Goal: Transaction & Acquisition: Obtain resource

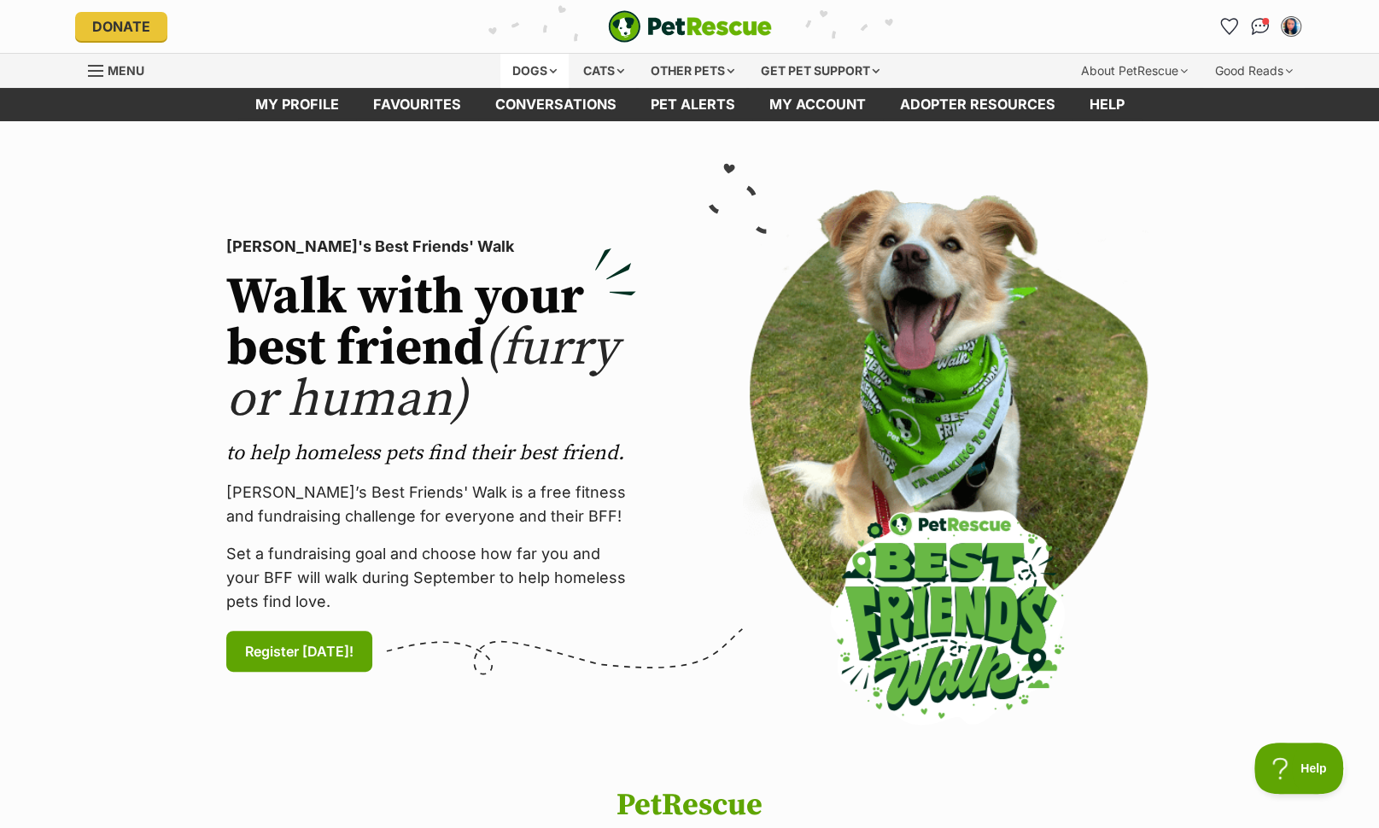
click at [525, 64] on div "Dogs" at bounding box center [534, 71] width 68 height 34
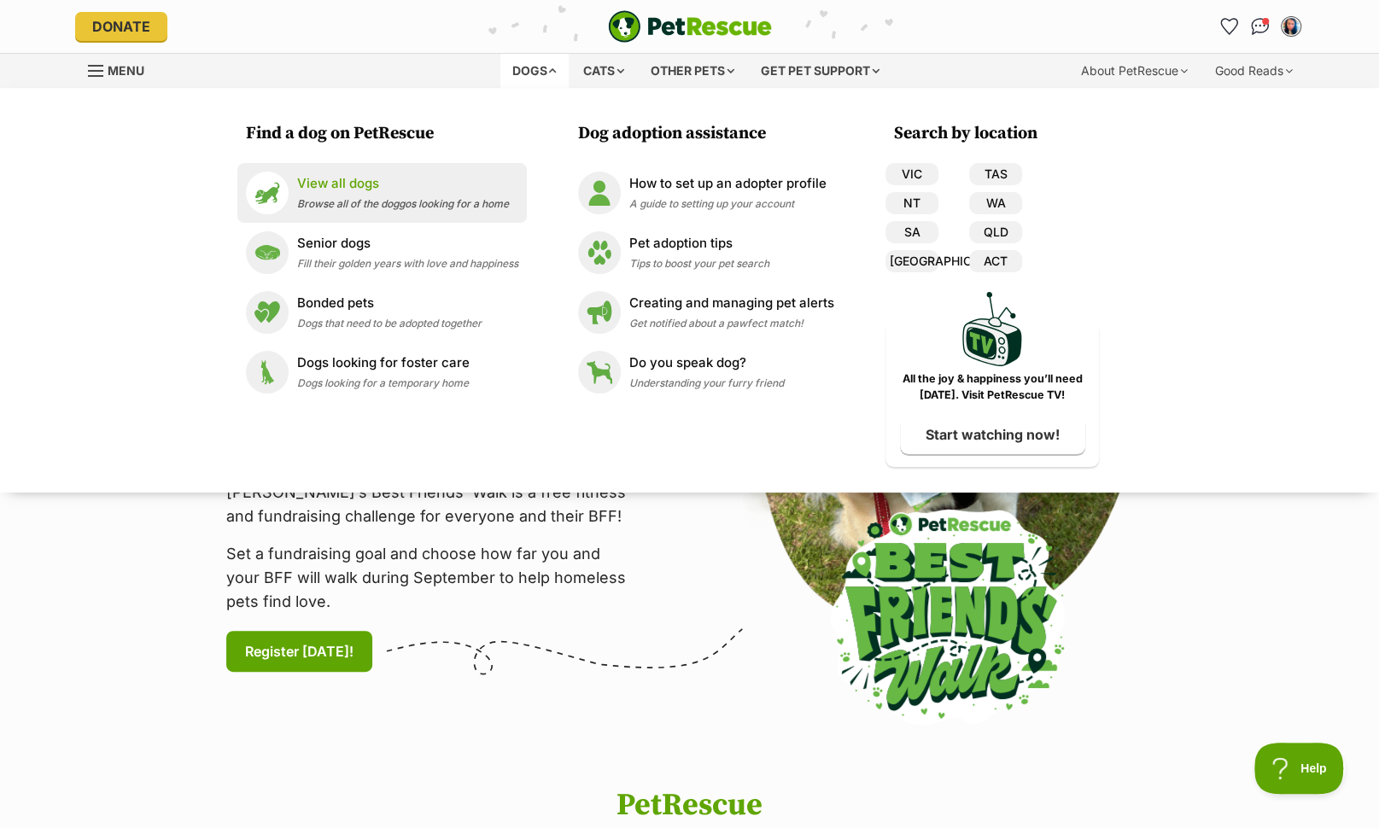
click at [359, 183] on p "View all dogs" at bounding box center [403, 184] width 212 height 20
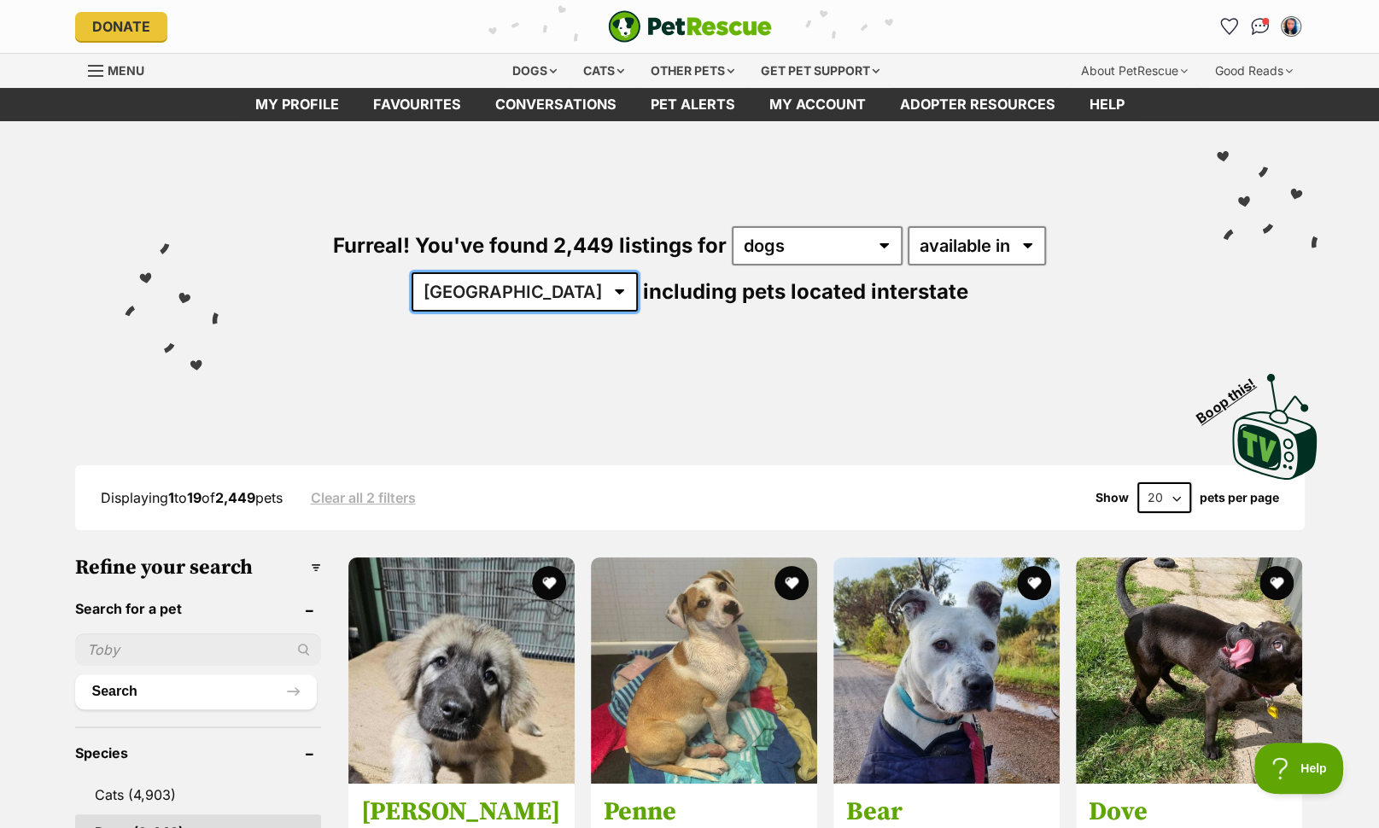
select select "ACT"
click option "ACT" at bounding box center [0, 0] width 0 height 0
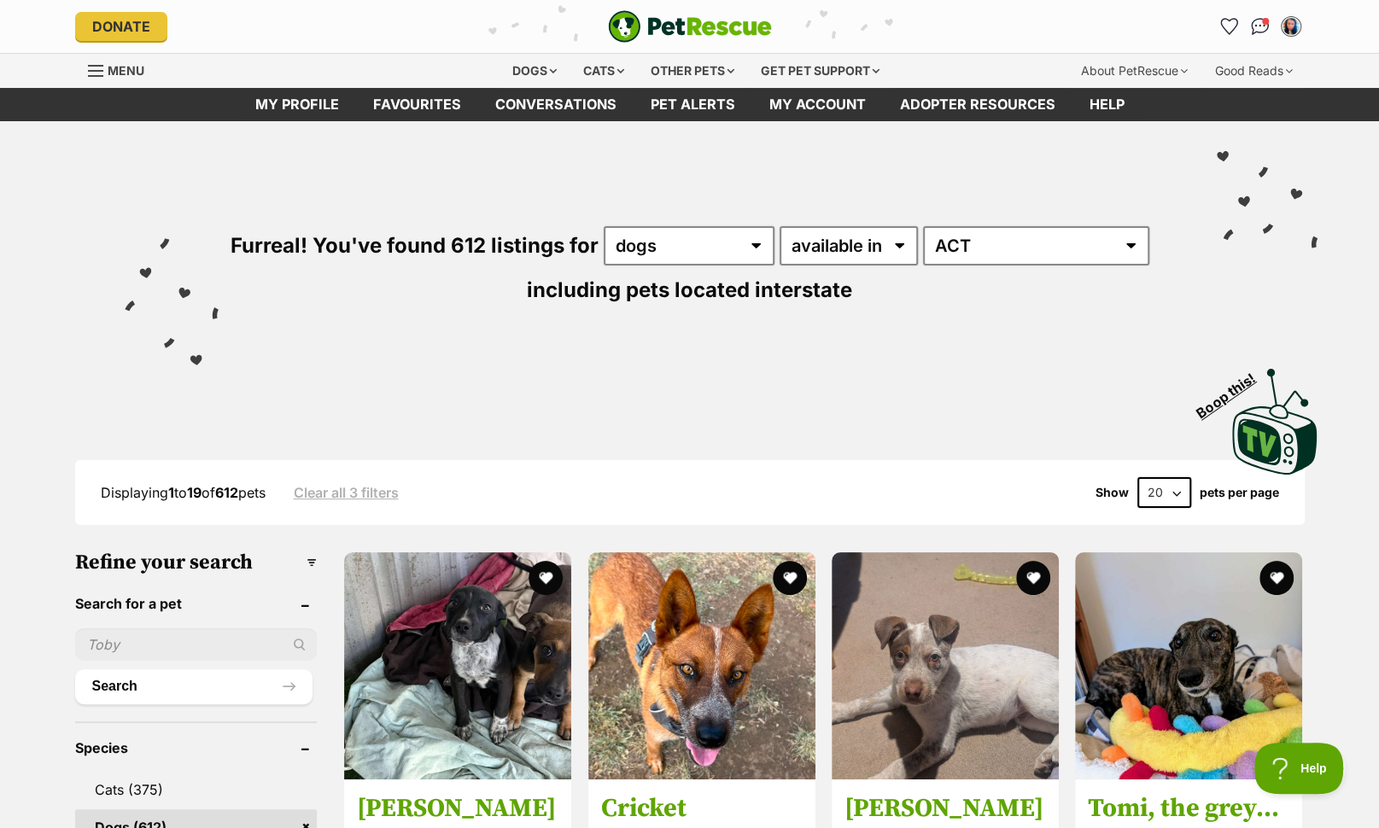
click option "dogs" at bounding box center [0, 0] width 0 height 0
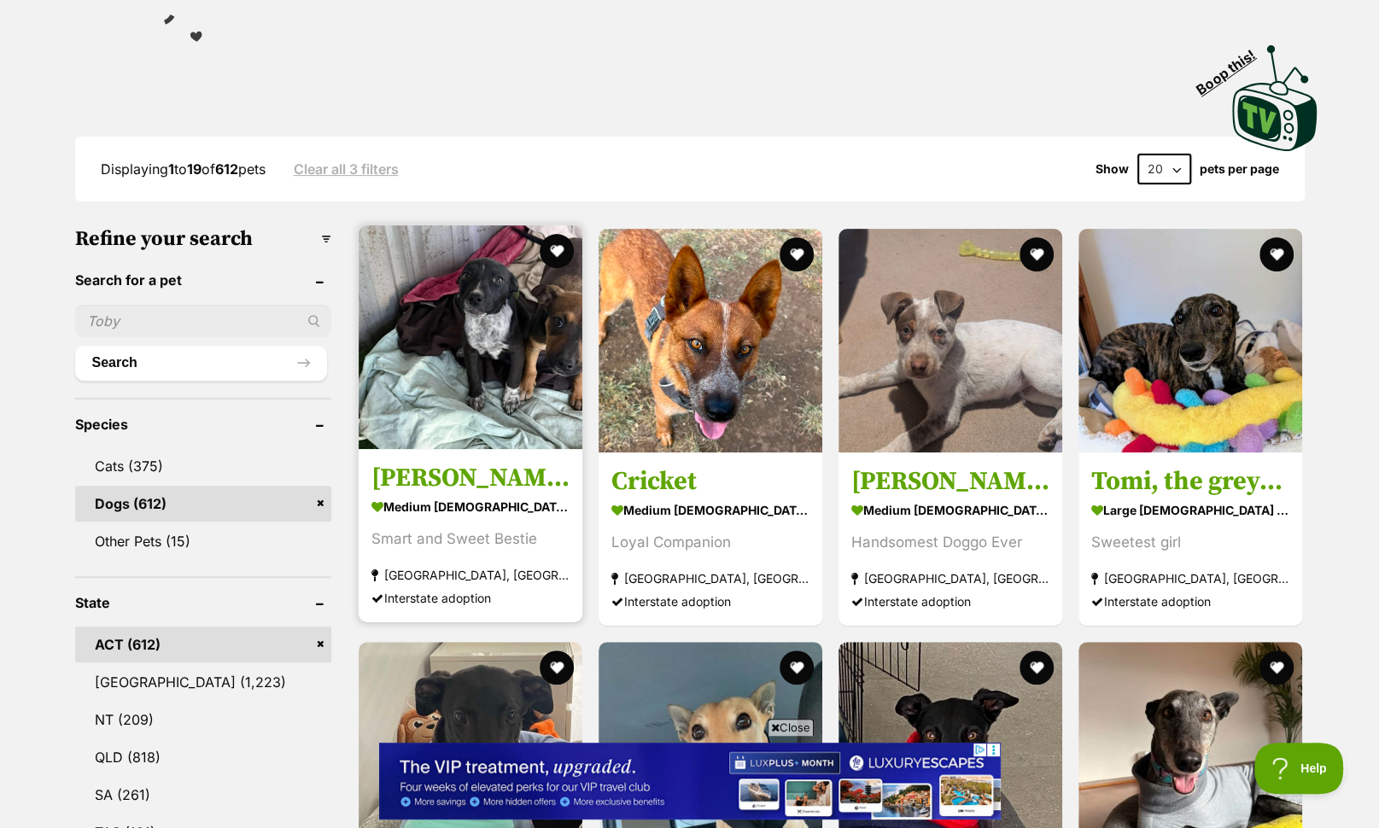
click at [540, 359] on img at bounding box center [471, 337] width 224 height 224
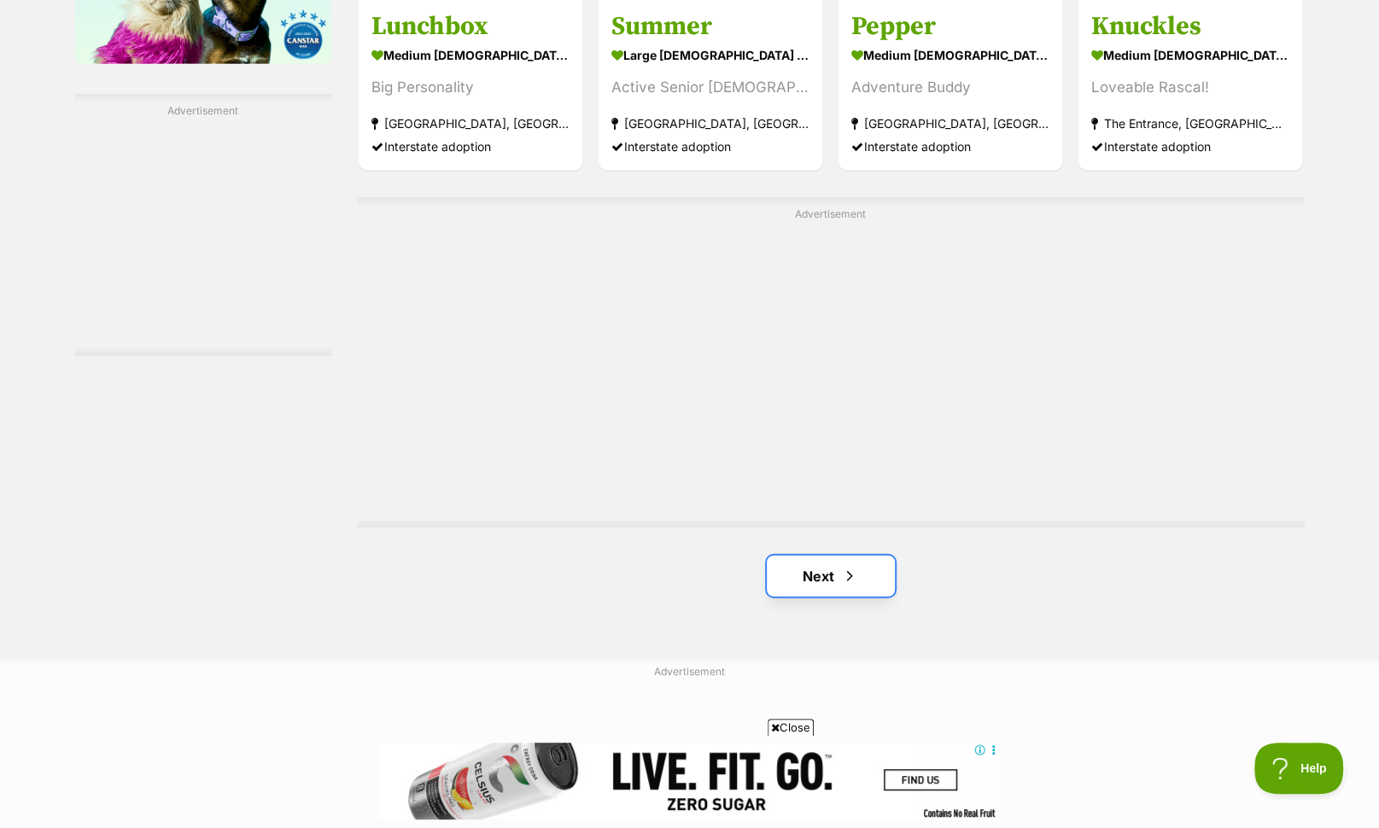
click at [832, 569] on link "Next" at bounding box center [831, 576] width 128 height 41
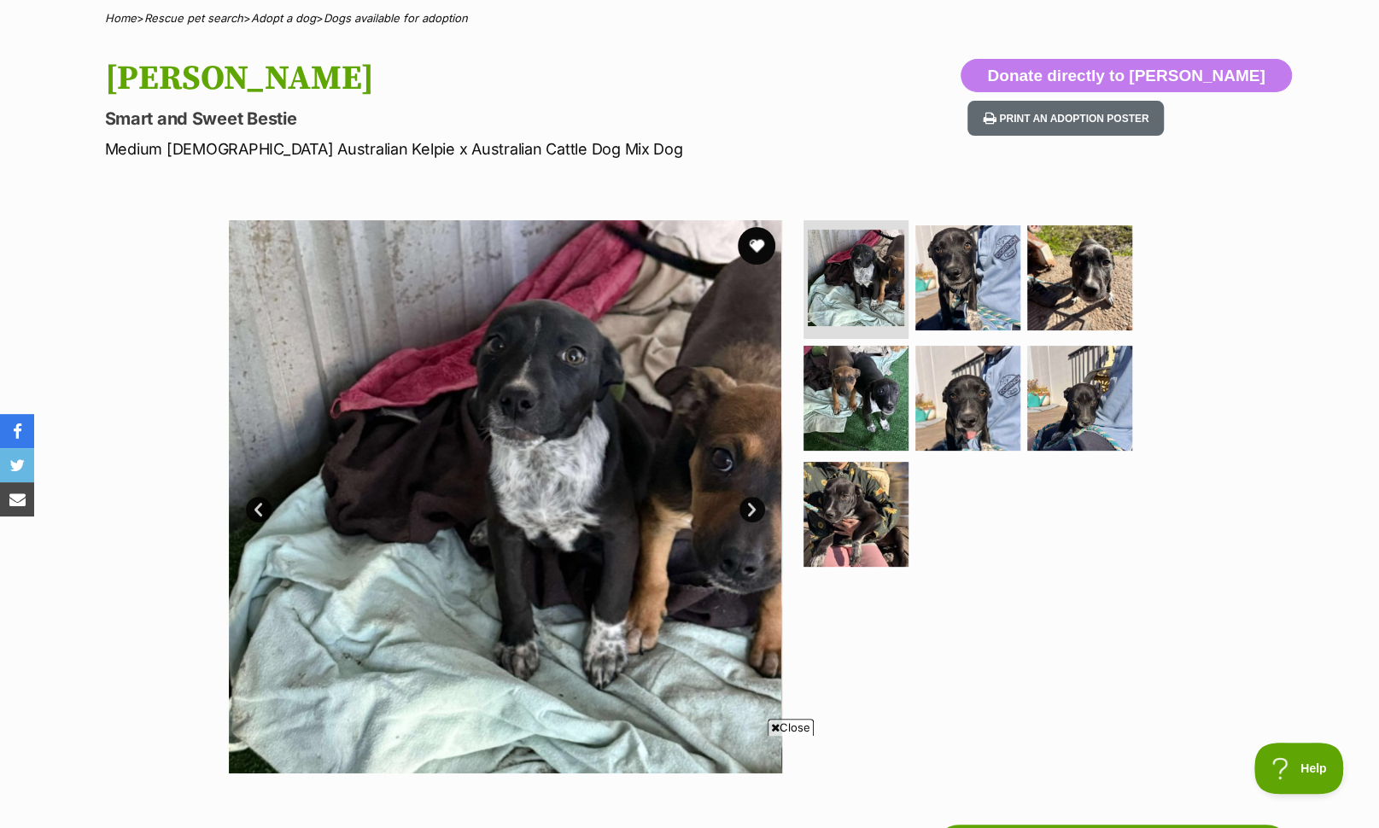
click at [750, 242] on button "favourite" at bounding box center [757, 246] width 38 height 38
click at [943, 283] on img at bounding box center [968, 277] width 110 height 110
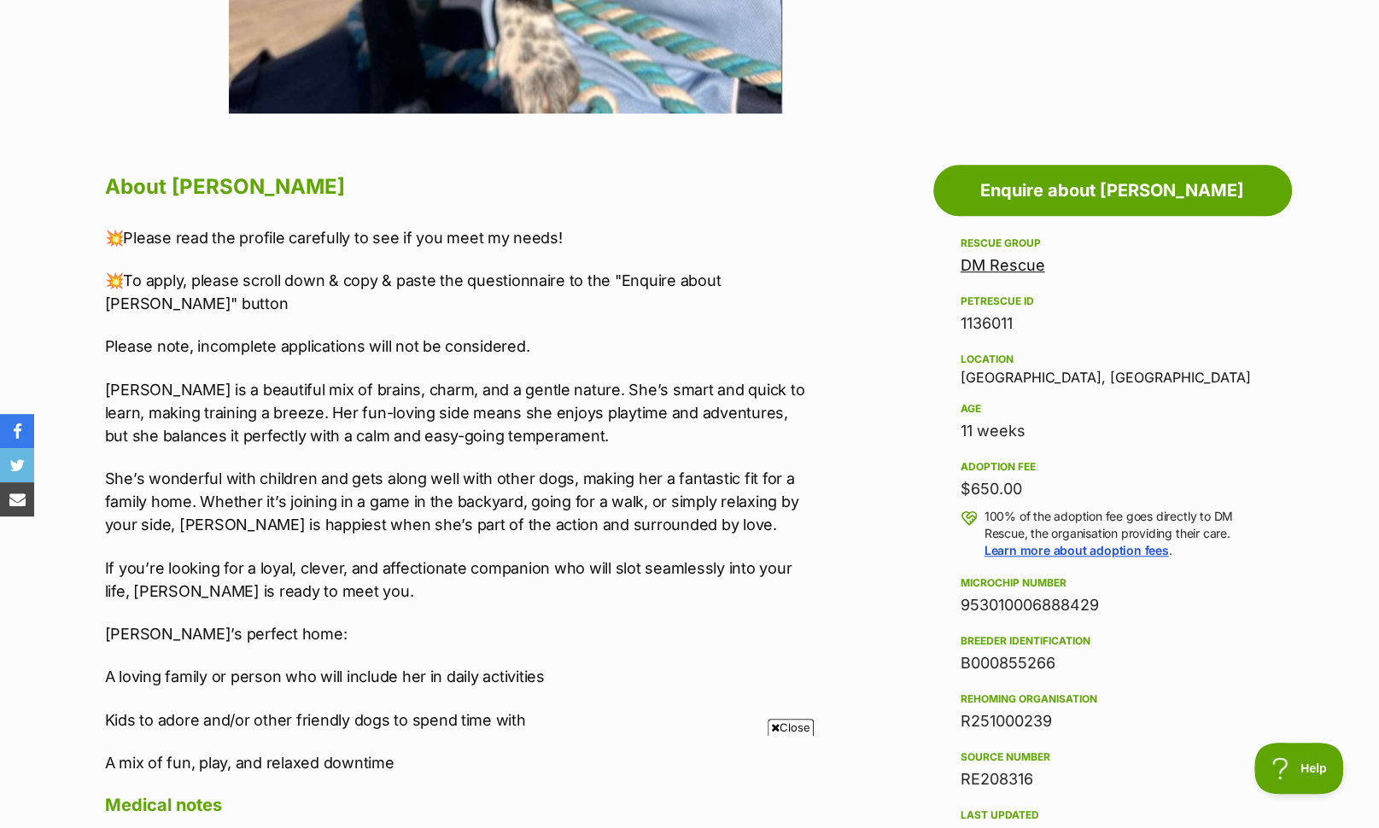
scroll to position [798, 0]
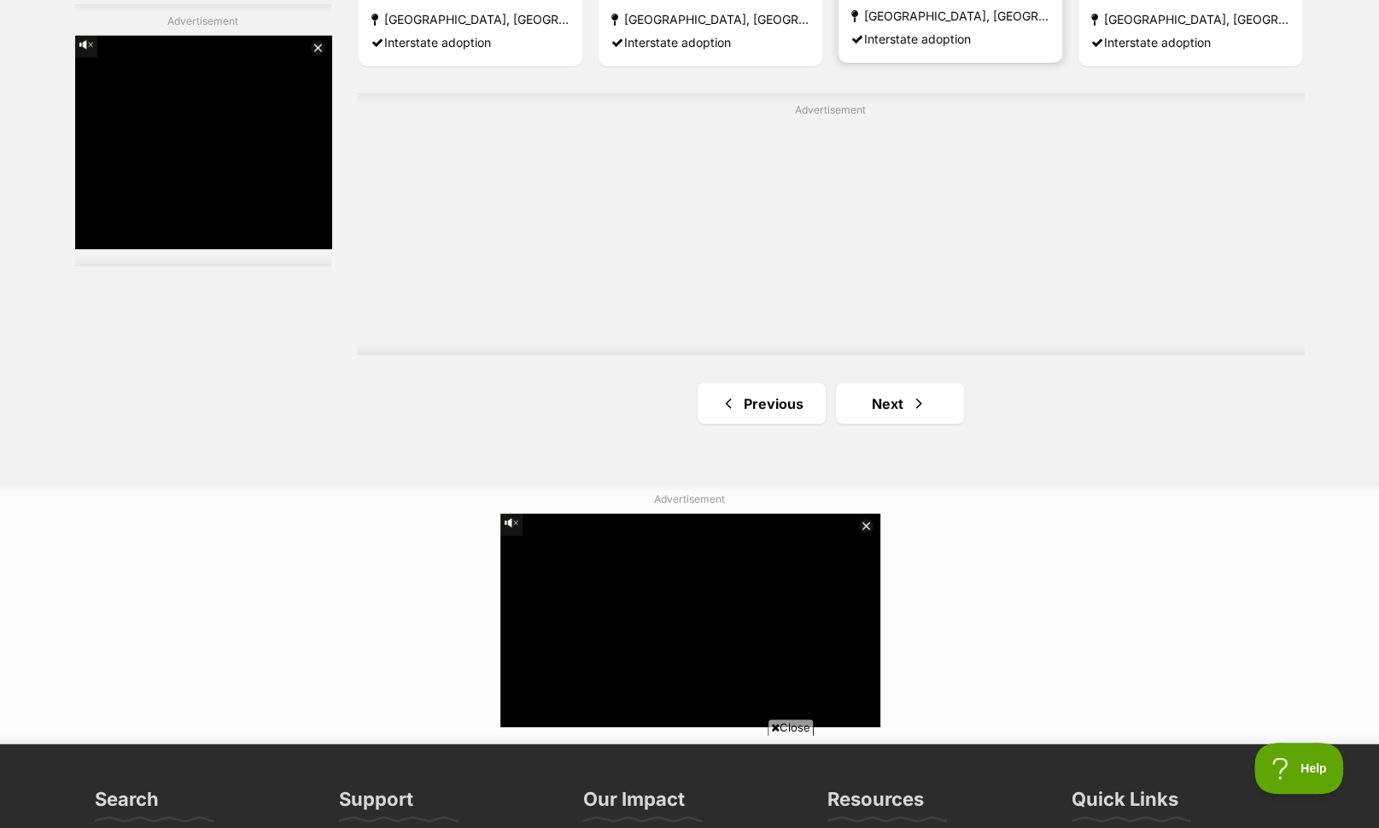
scroll to position [3026, 0]
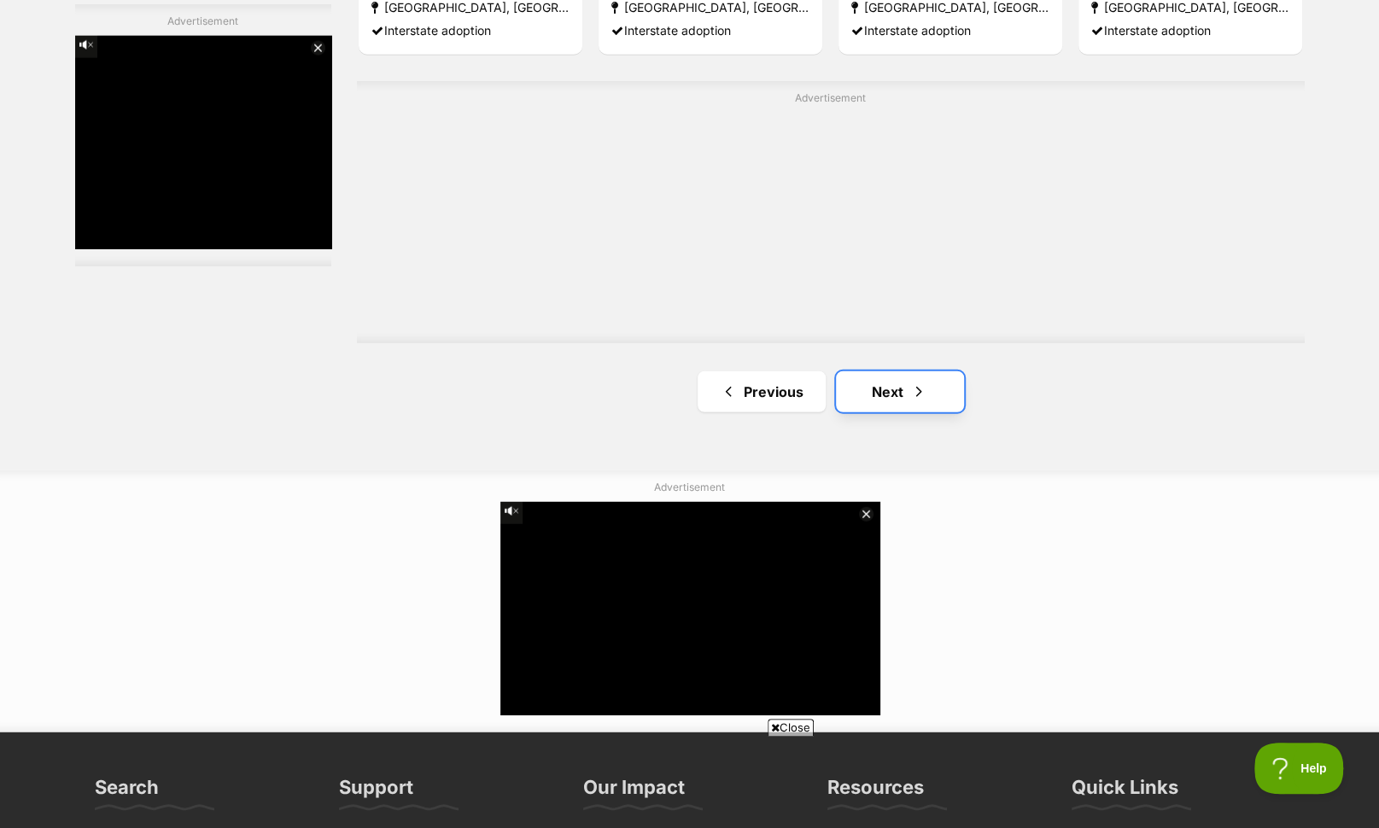
click at [914, 376] on link "Next" at bounding box center [900, 391] width 128 height 41
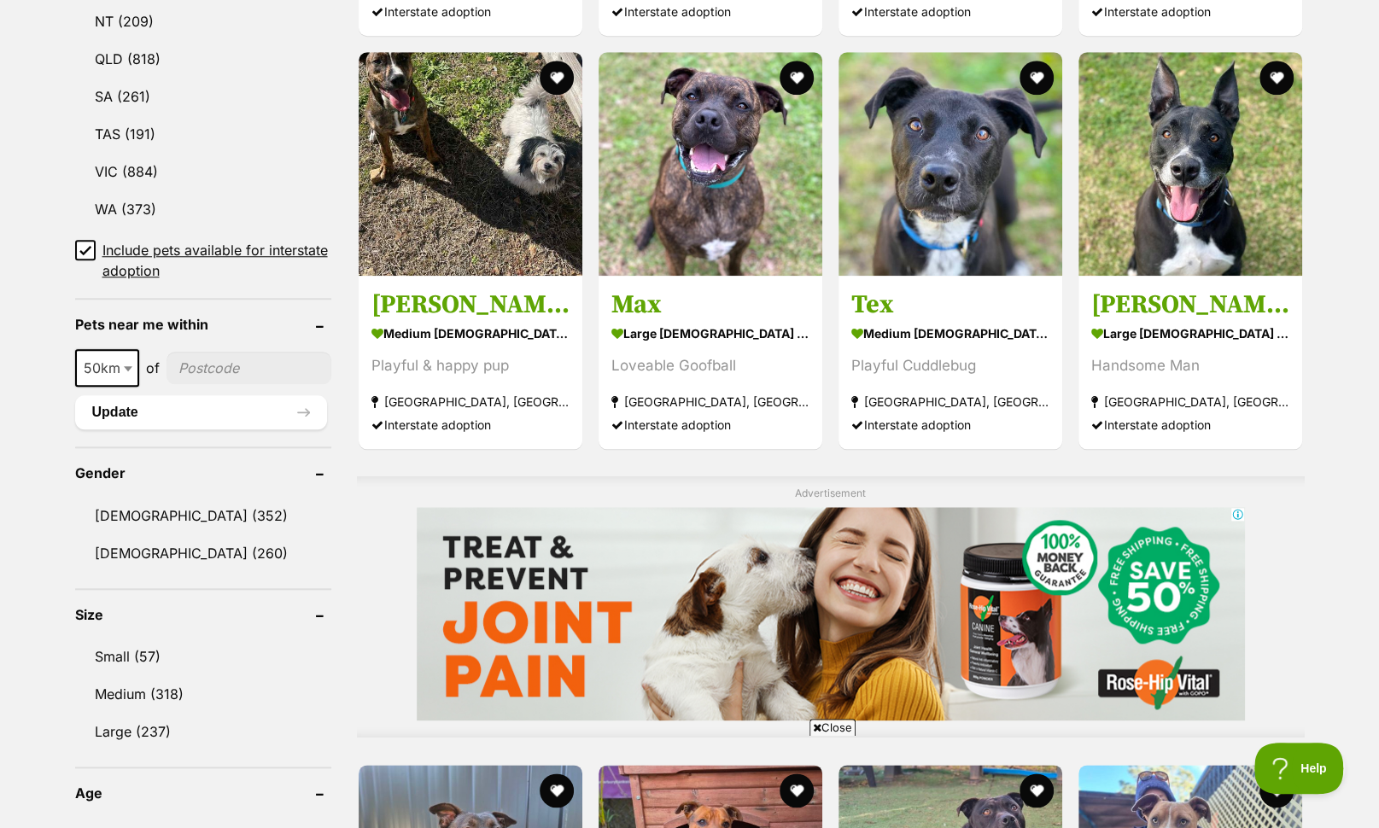
scroll to position [1019, 0]
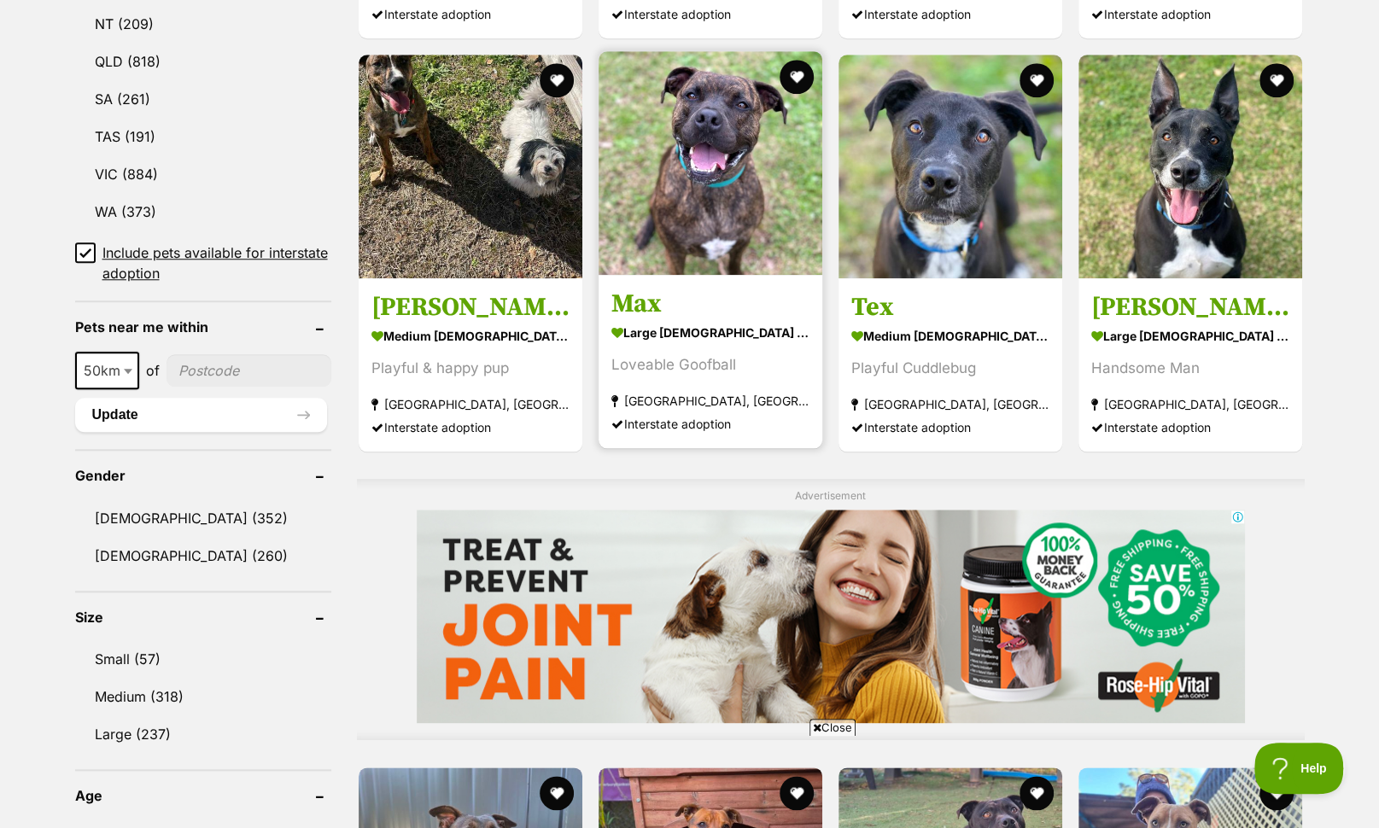
click at [765, 225] on img at bounding box center [710, 163] width 224 height 224
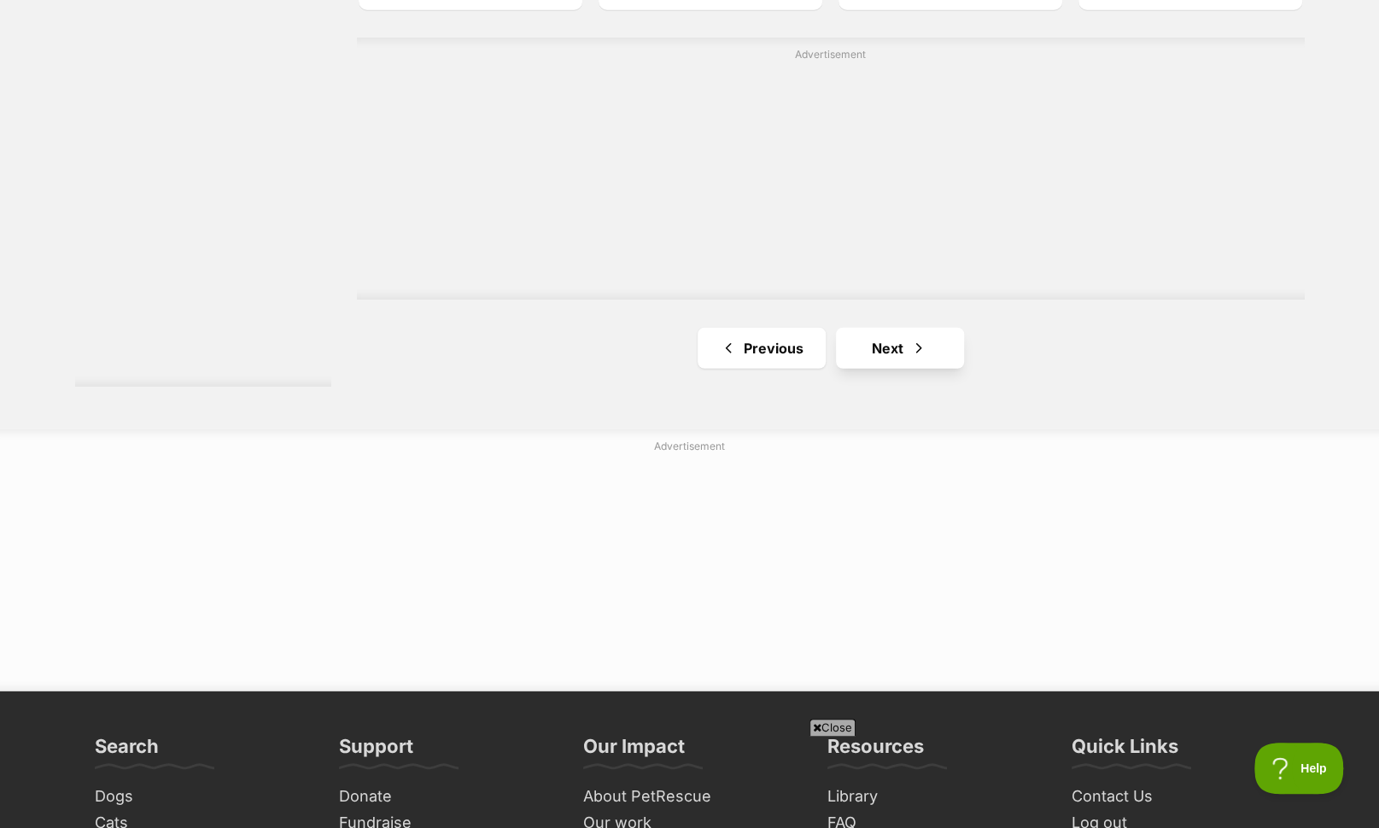
scroll to position [3184, 0]
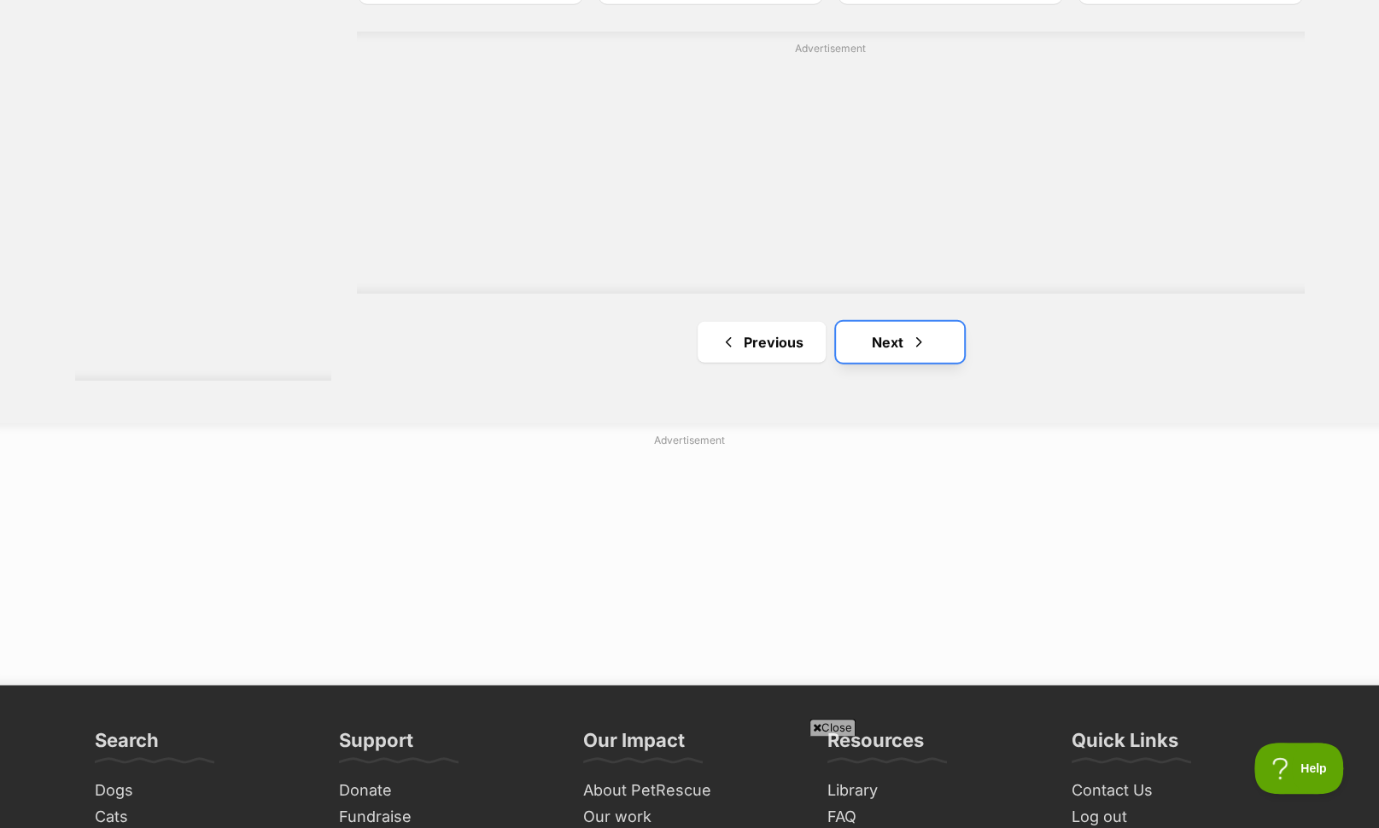
click at [906, 349] on link "Next" at bounding box center [900, 342] width 128 height 41
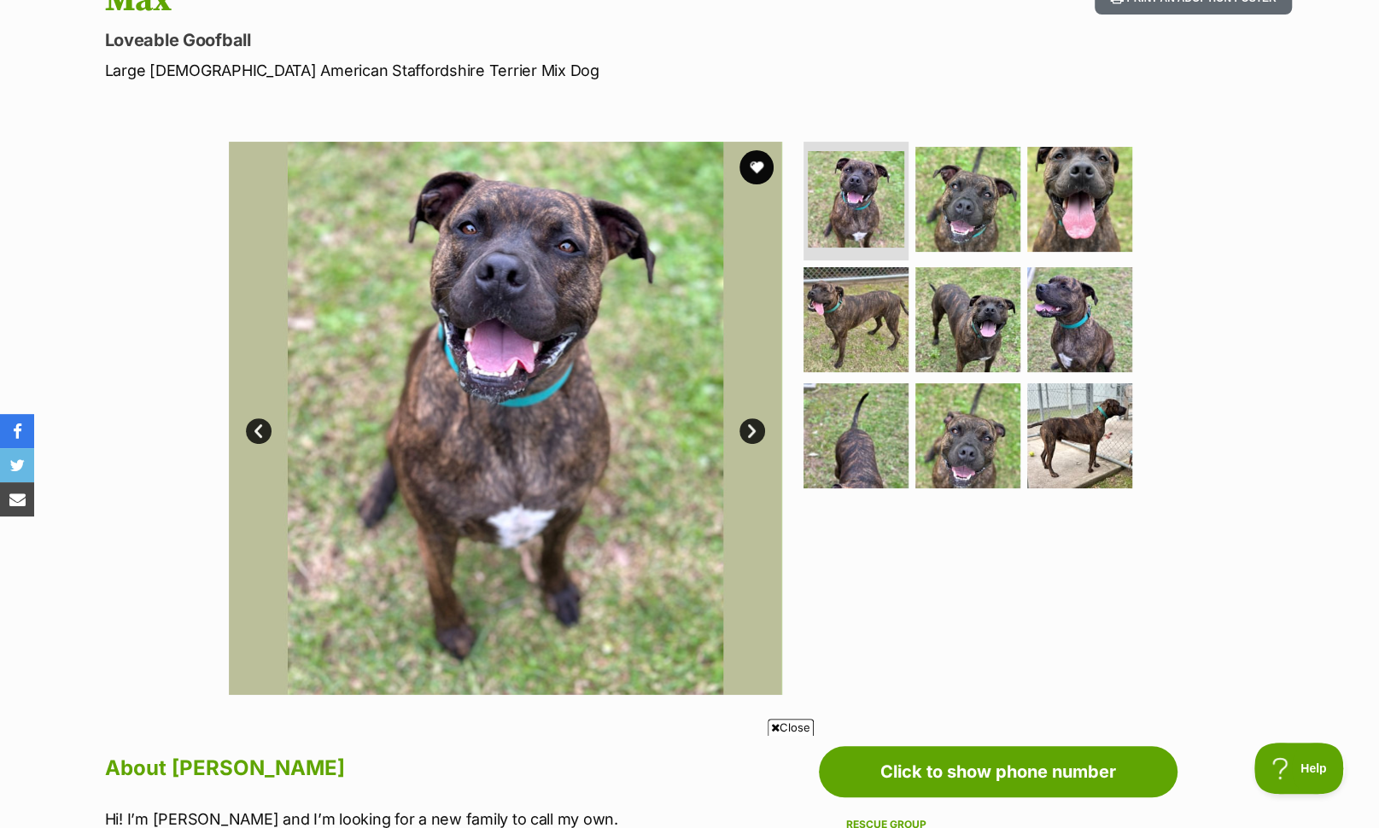
scroll to position [137, 0]
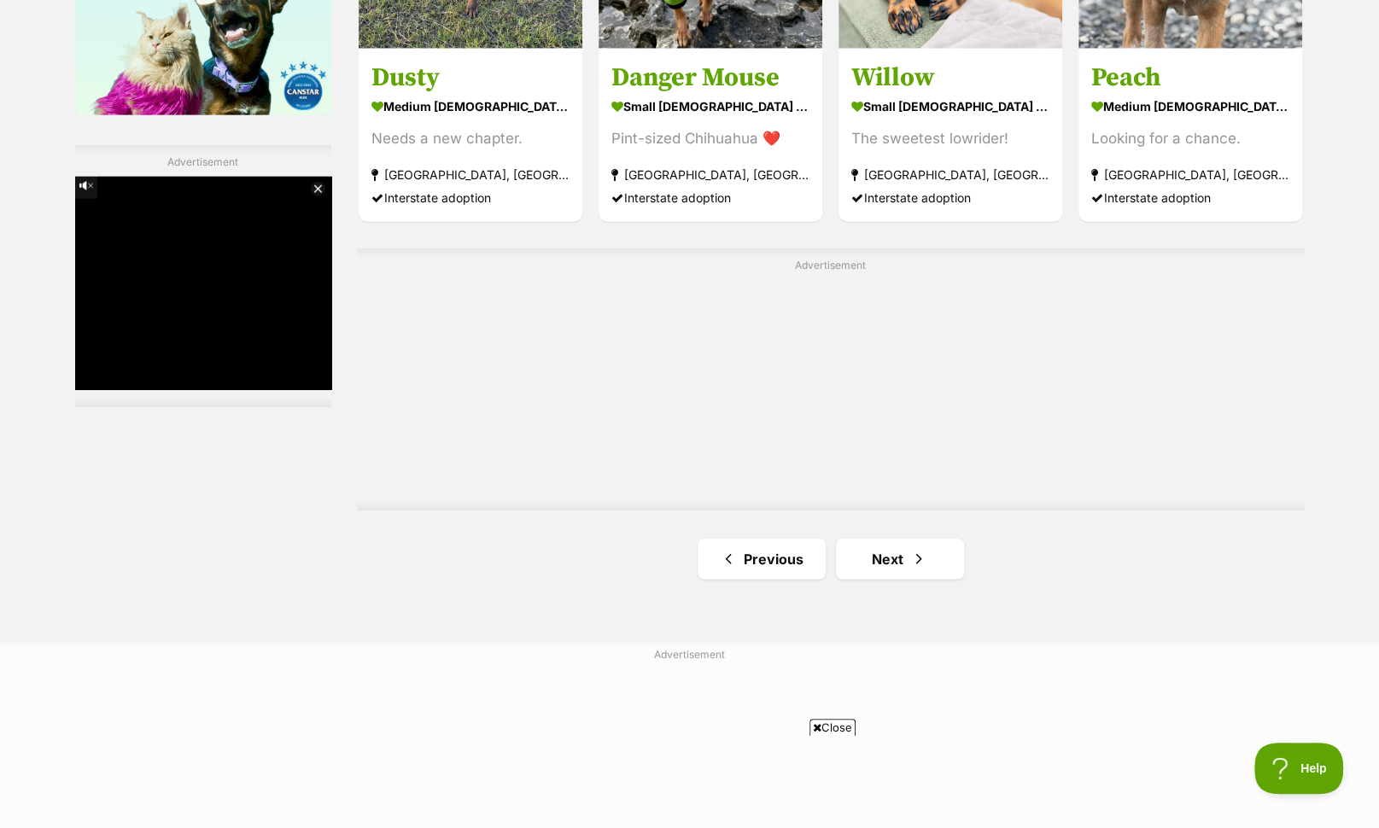
scroll to position [2875, 0]
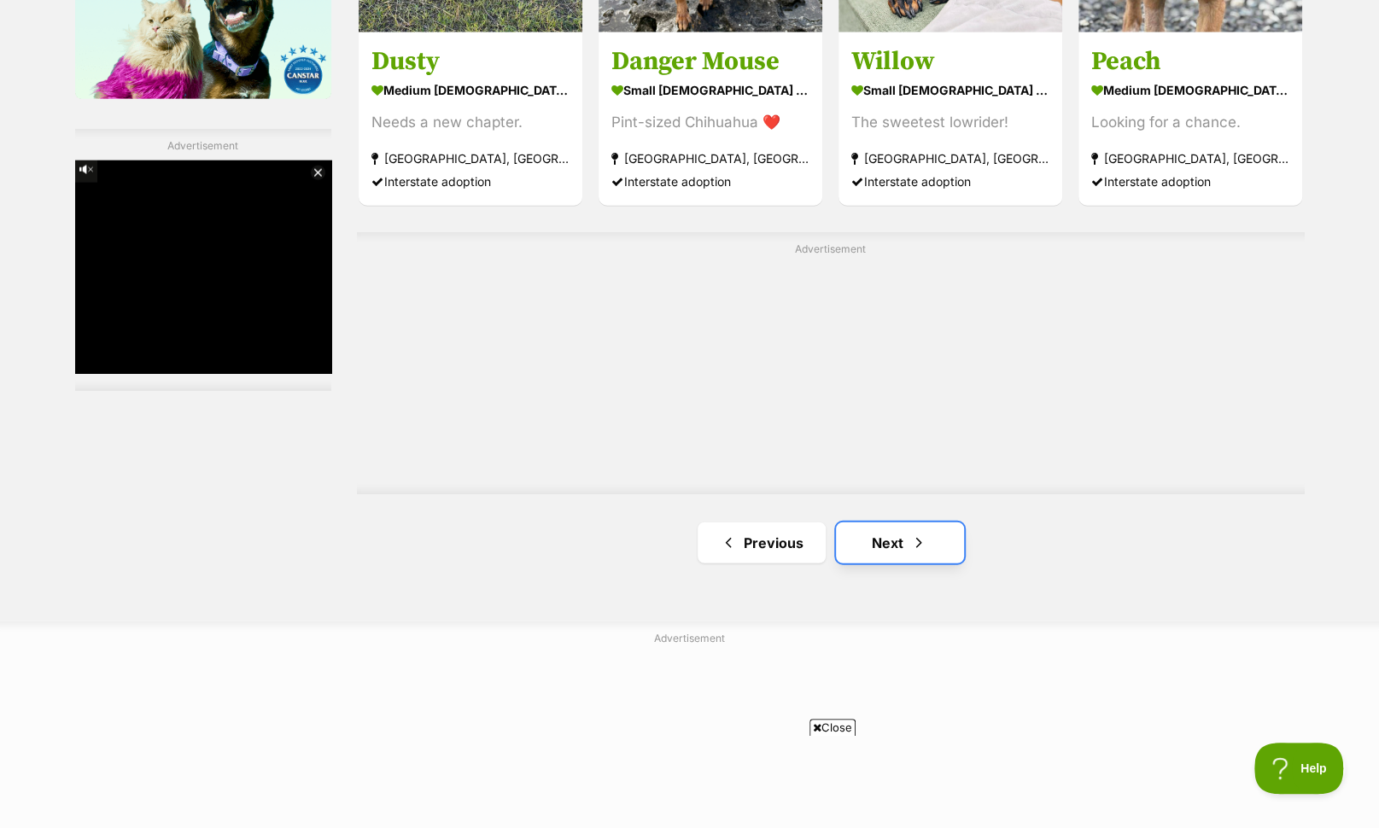
click at [949, 534] on link "Next" at bounding box center [900, 542] width 128 height 41
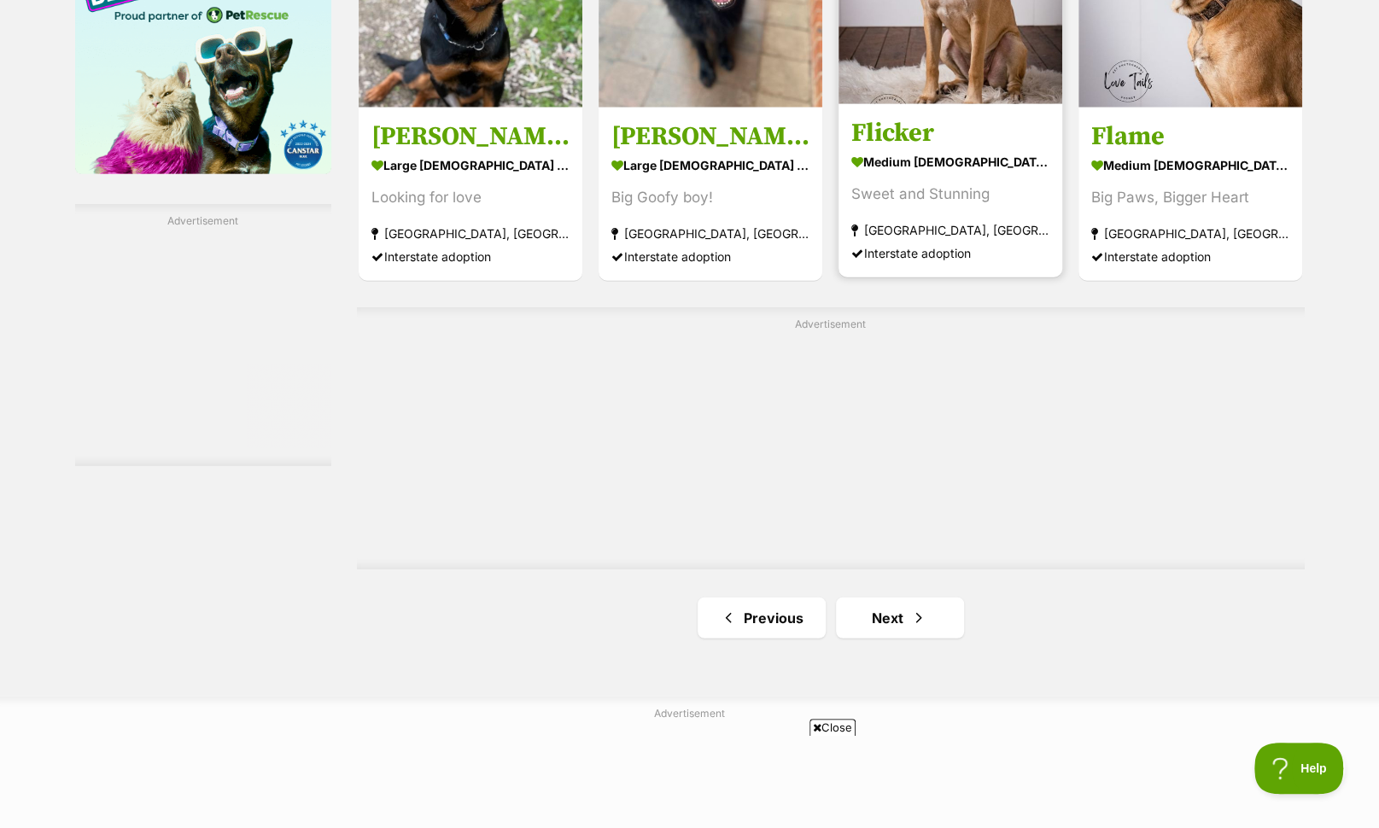
scroll to position [2840, 0]
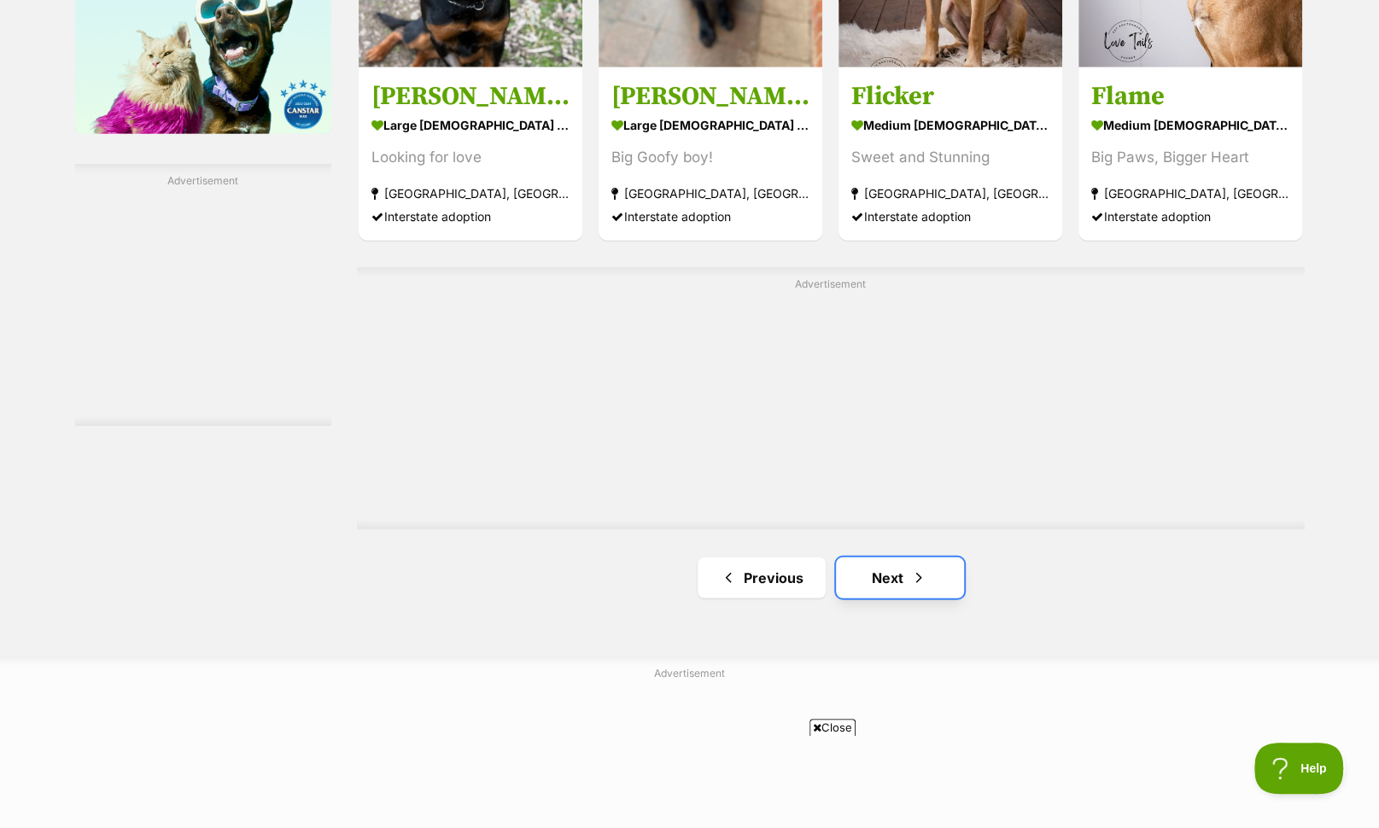
click at [922, 585] on span "Next page" at bounding box center [918, 578] width 17 height 20
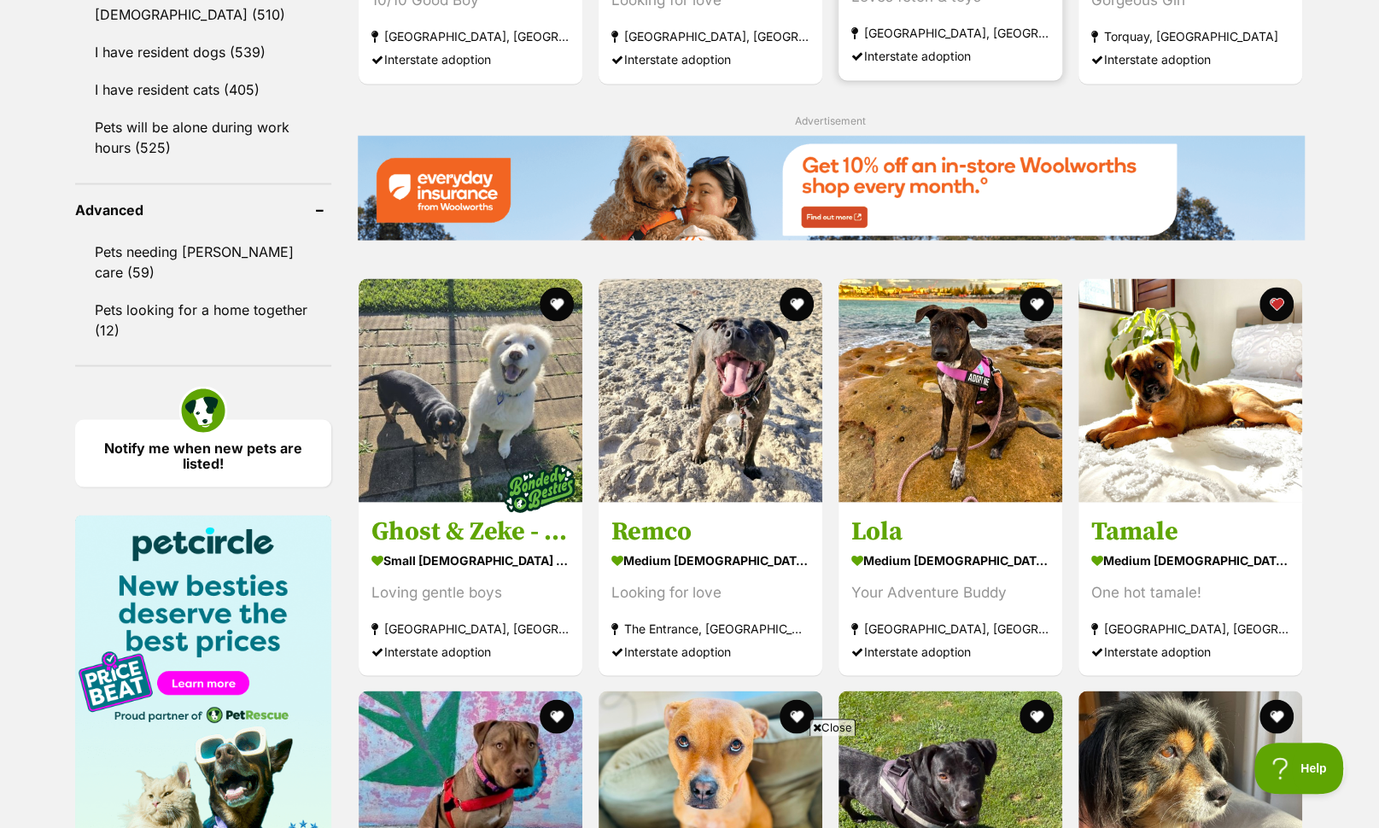
scroll to position [2111, 0]
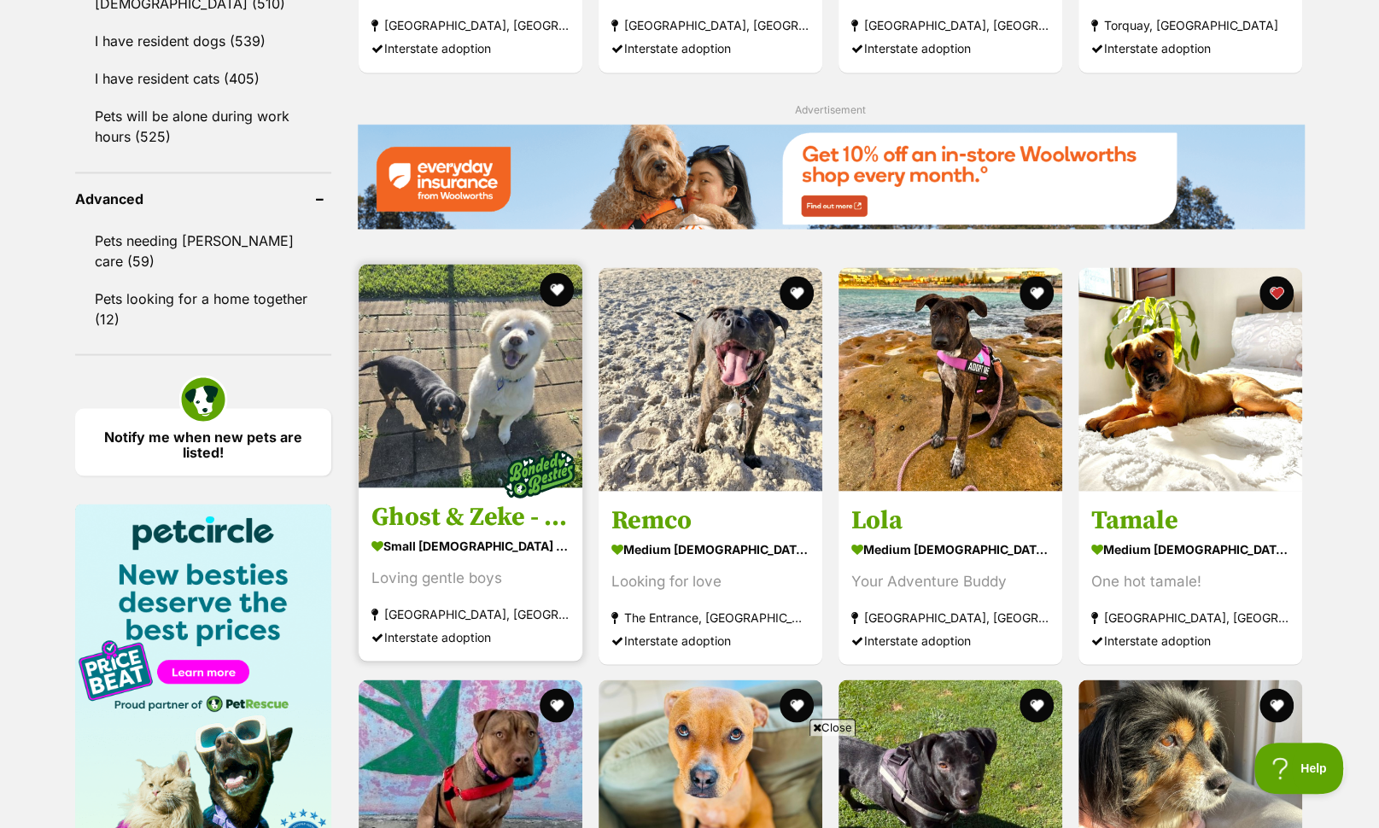
click at [507, 356] on img at bounding box center [471, 376] width 224 height 224
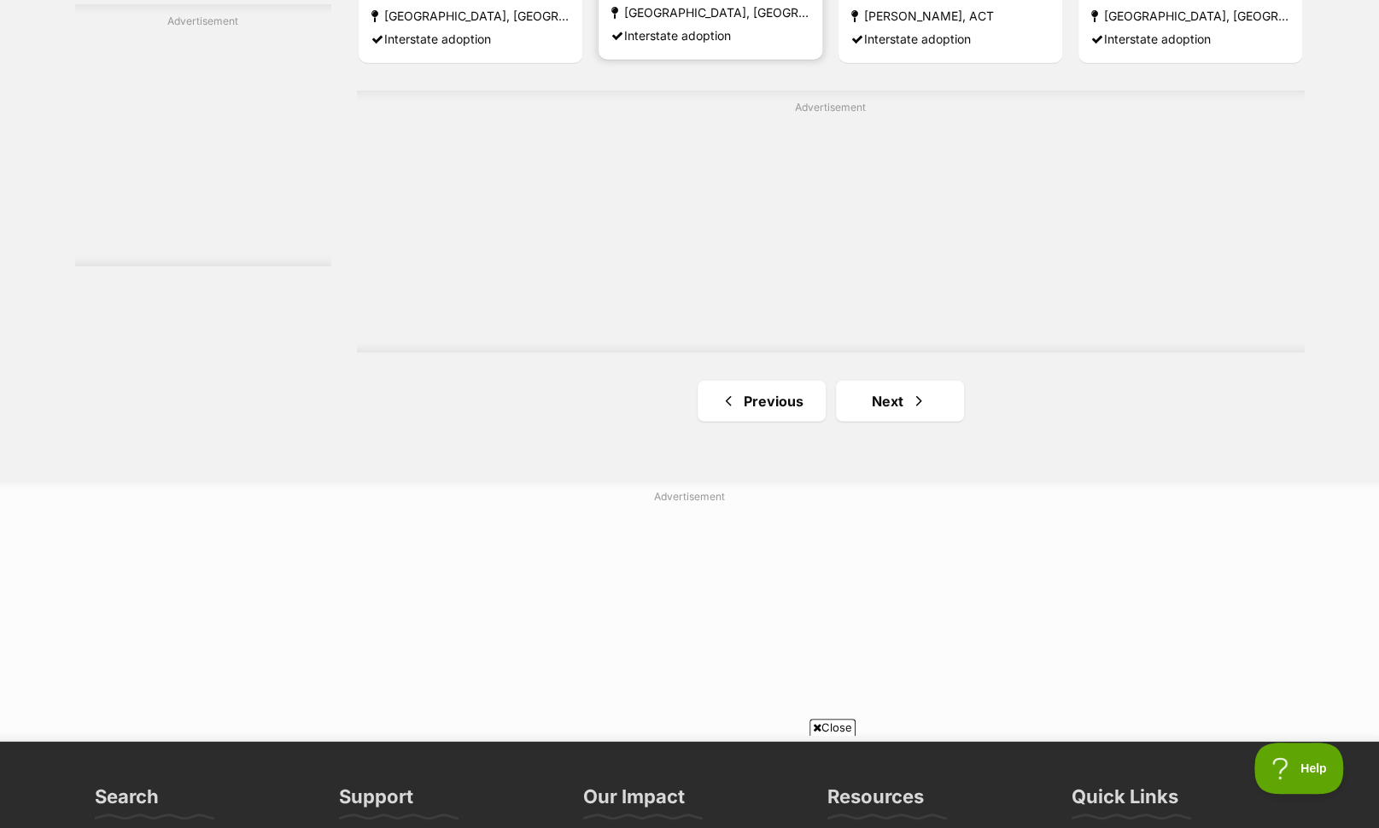
scroll to position [3061, 0]
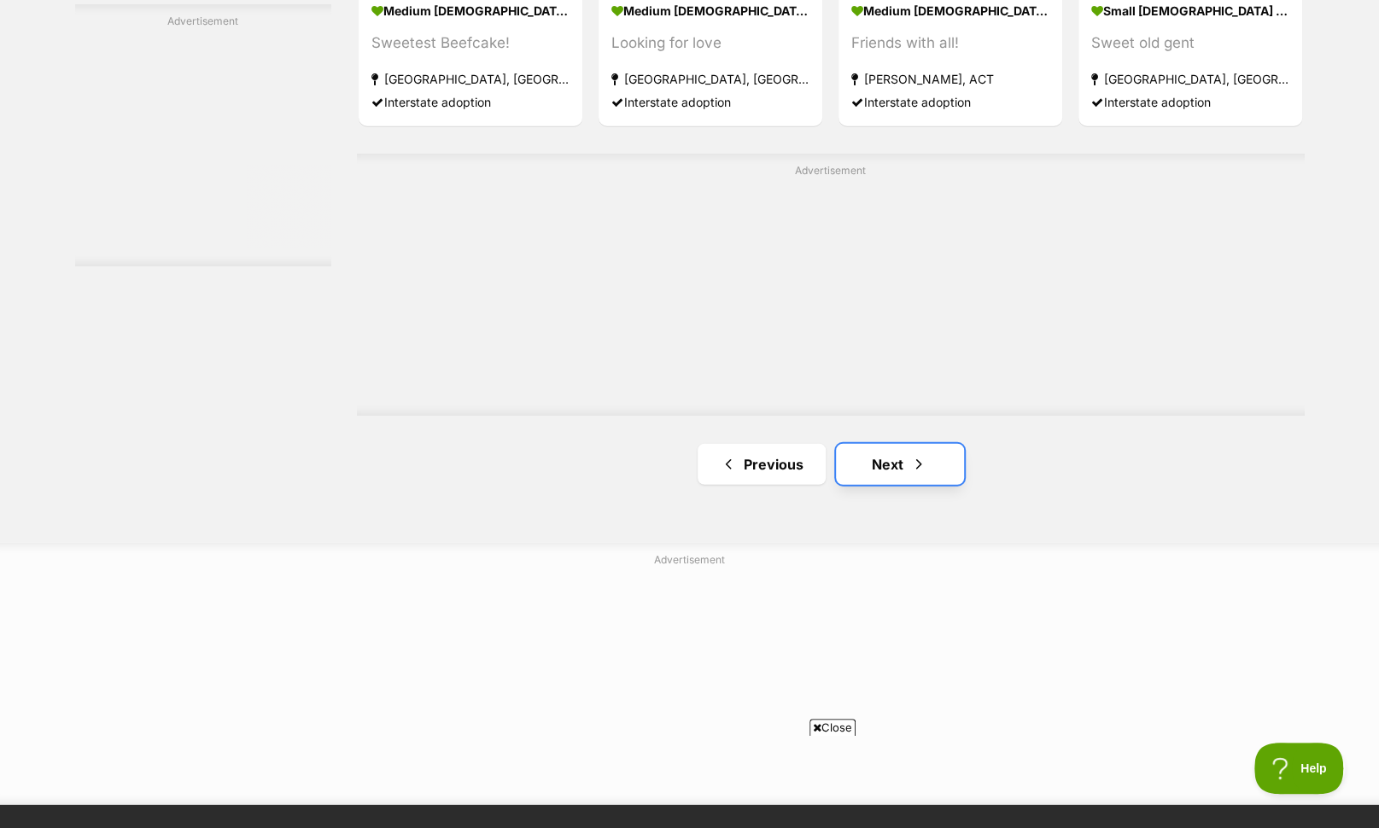
click at [899, 449] on link "Next" at bounding box center [900, 464] width 128 height 41
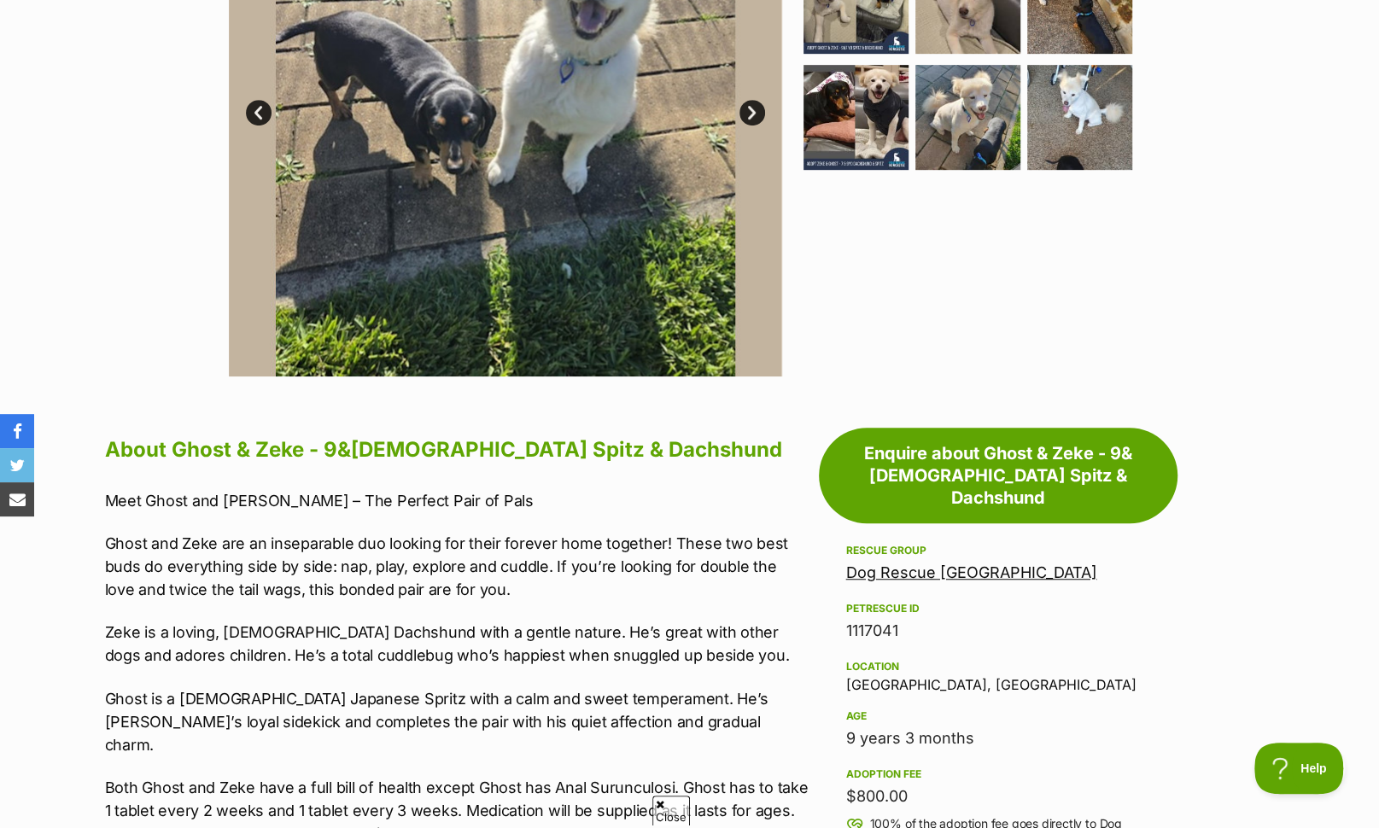
scroll to position [611, 0]
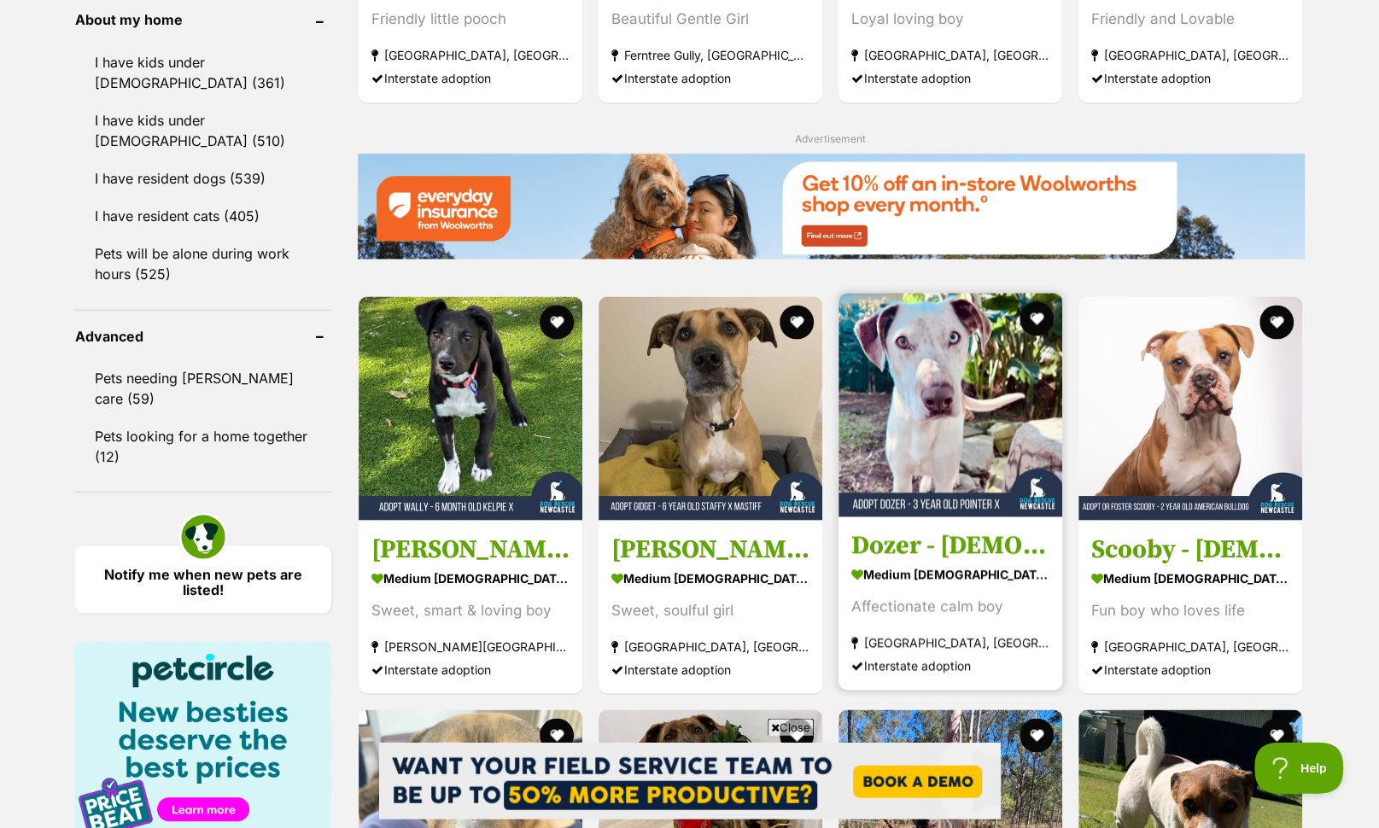
scroll to position [1992, 0]
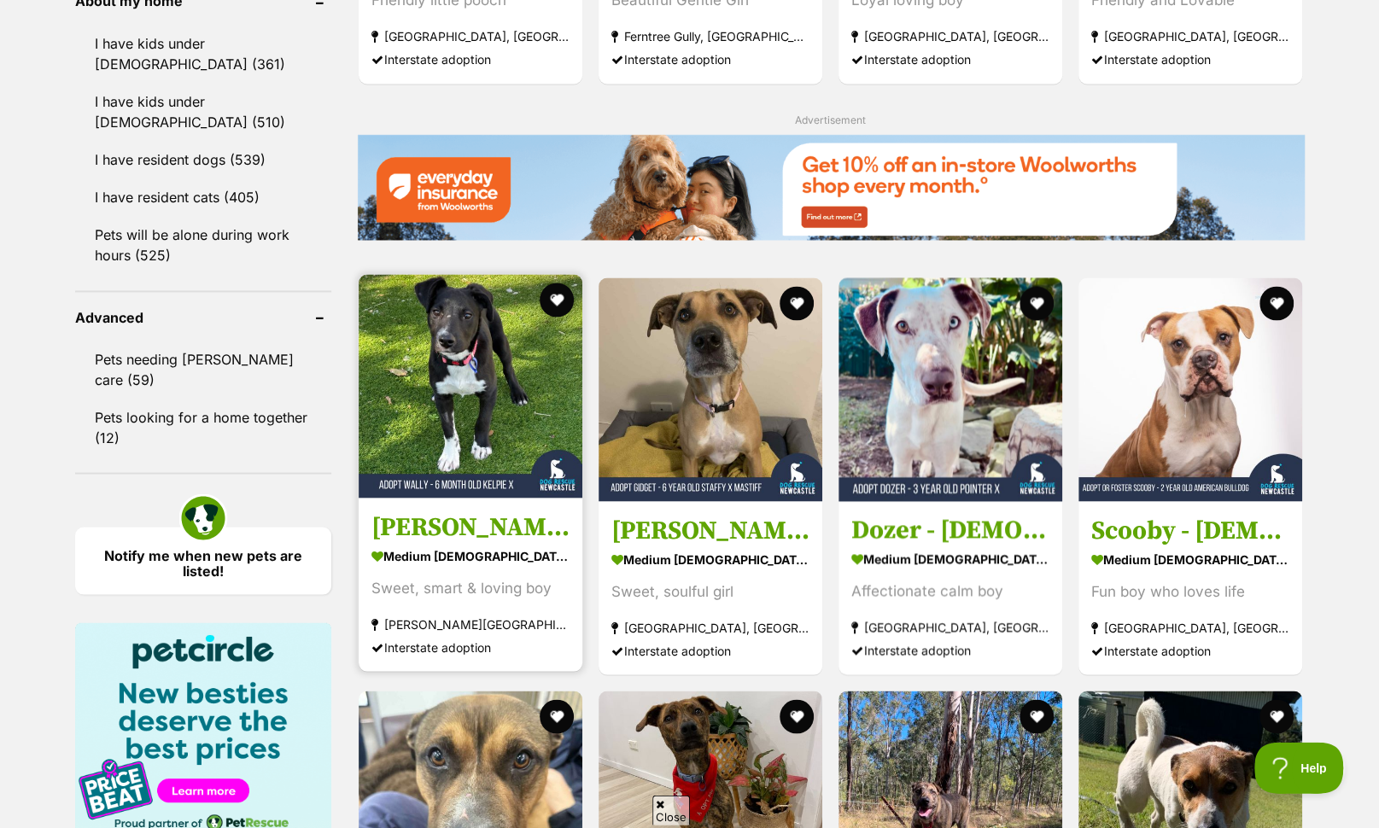
click at [532, 386] on img at bounding box center [471, 387] width 224 height 224
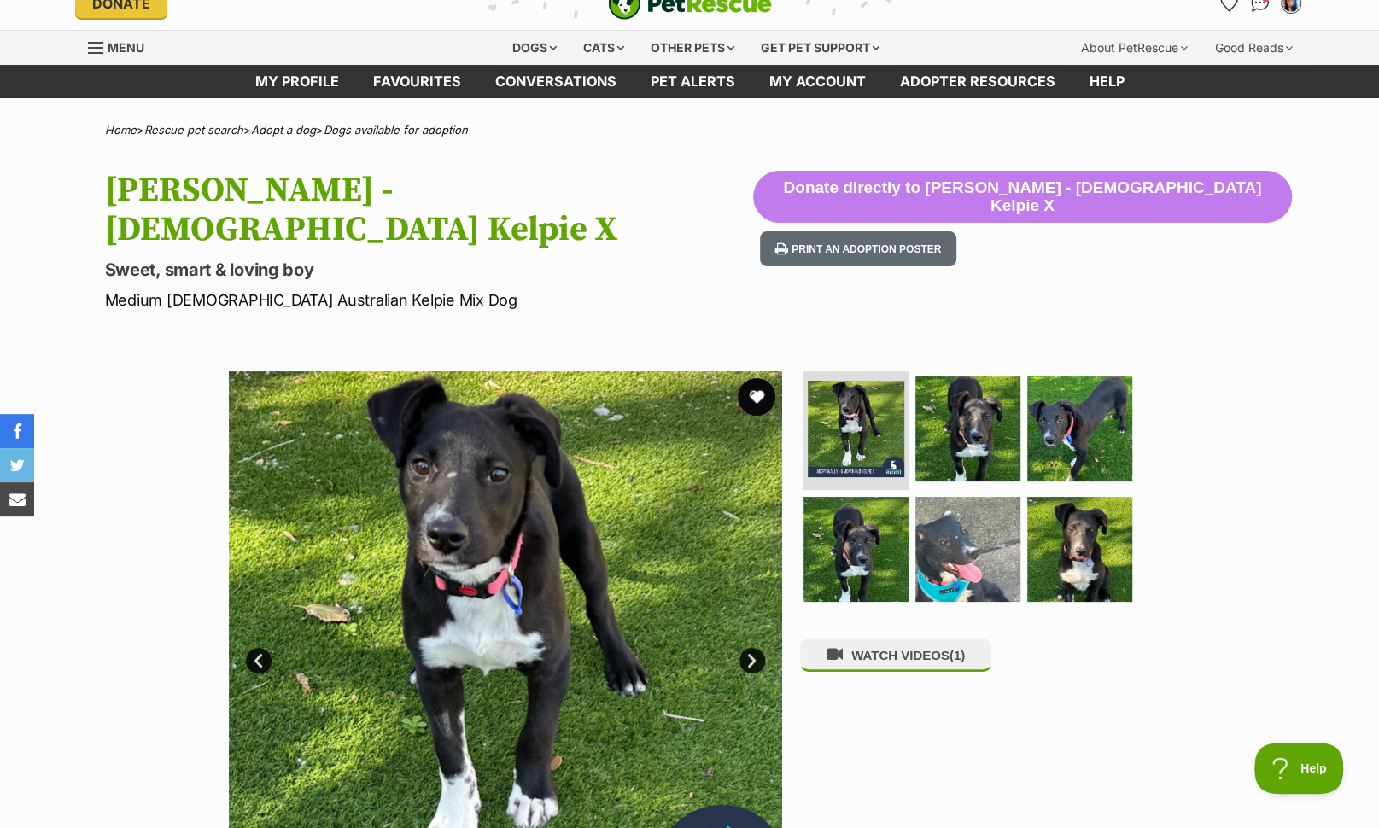
click at [750, 378] on button "favourite" at bounding box center [757, 397] width 38 height 38
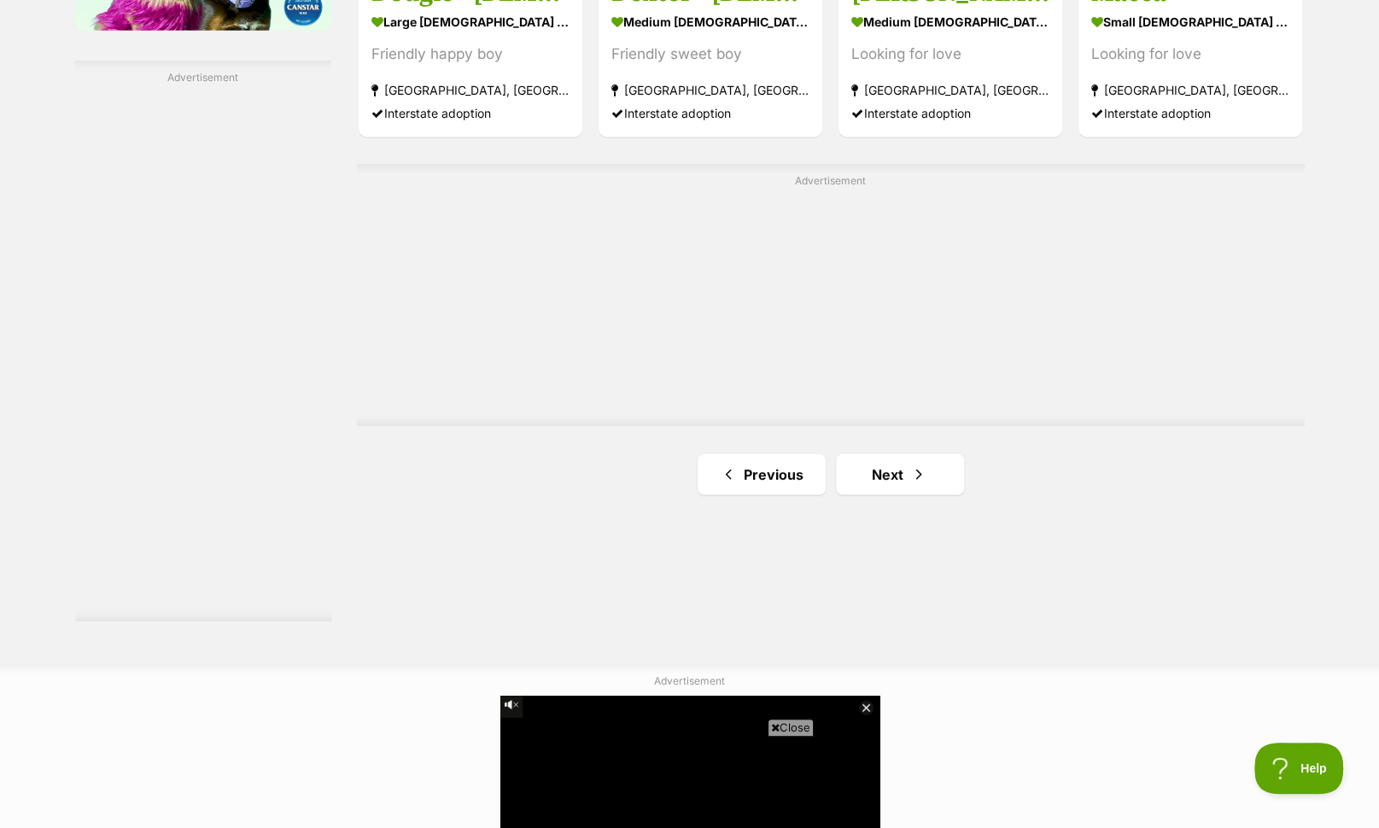
scroll to position [2986, 0]
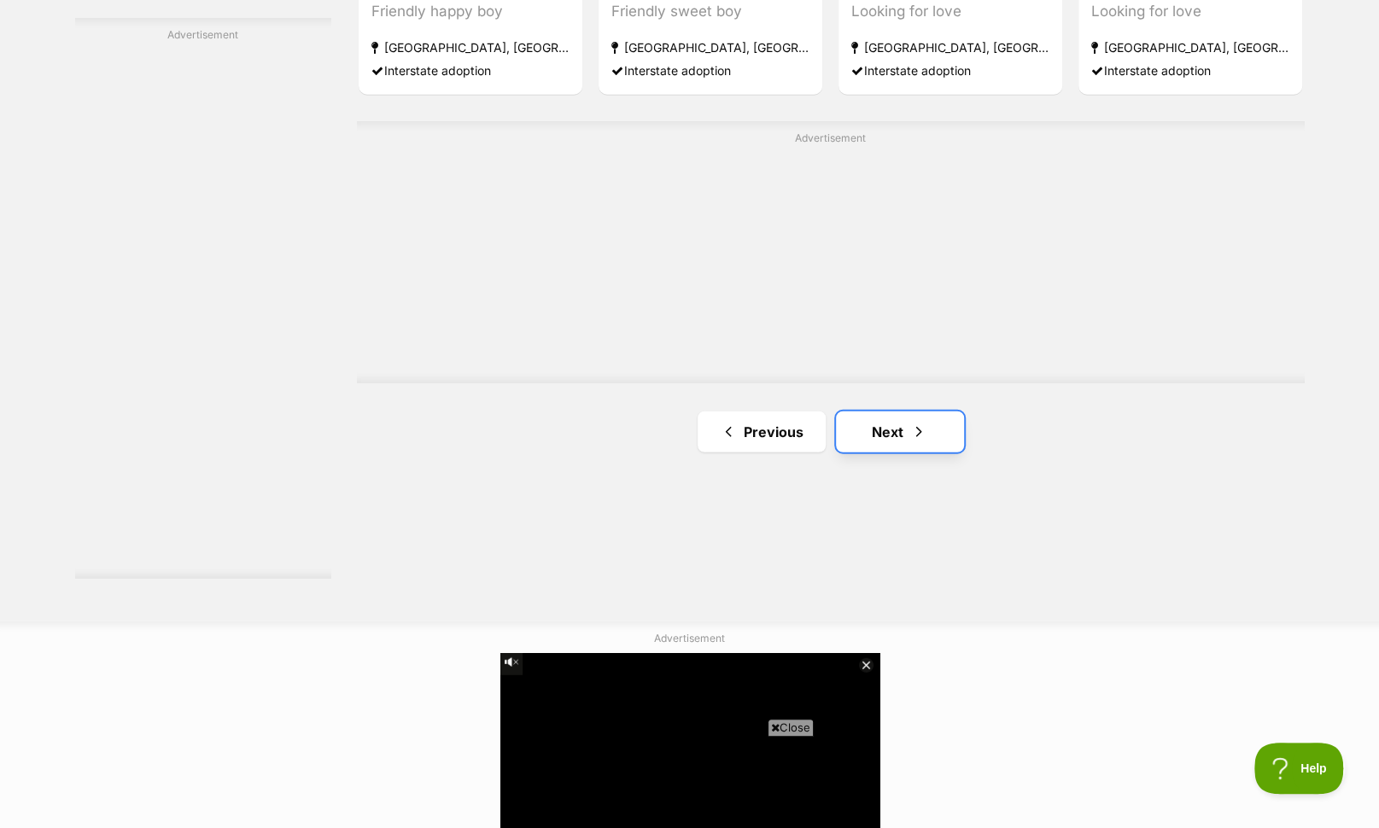
click at [898, 428] on link "Next" at bounding box center [900, 431] width 128 height 41
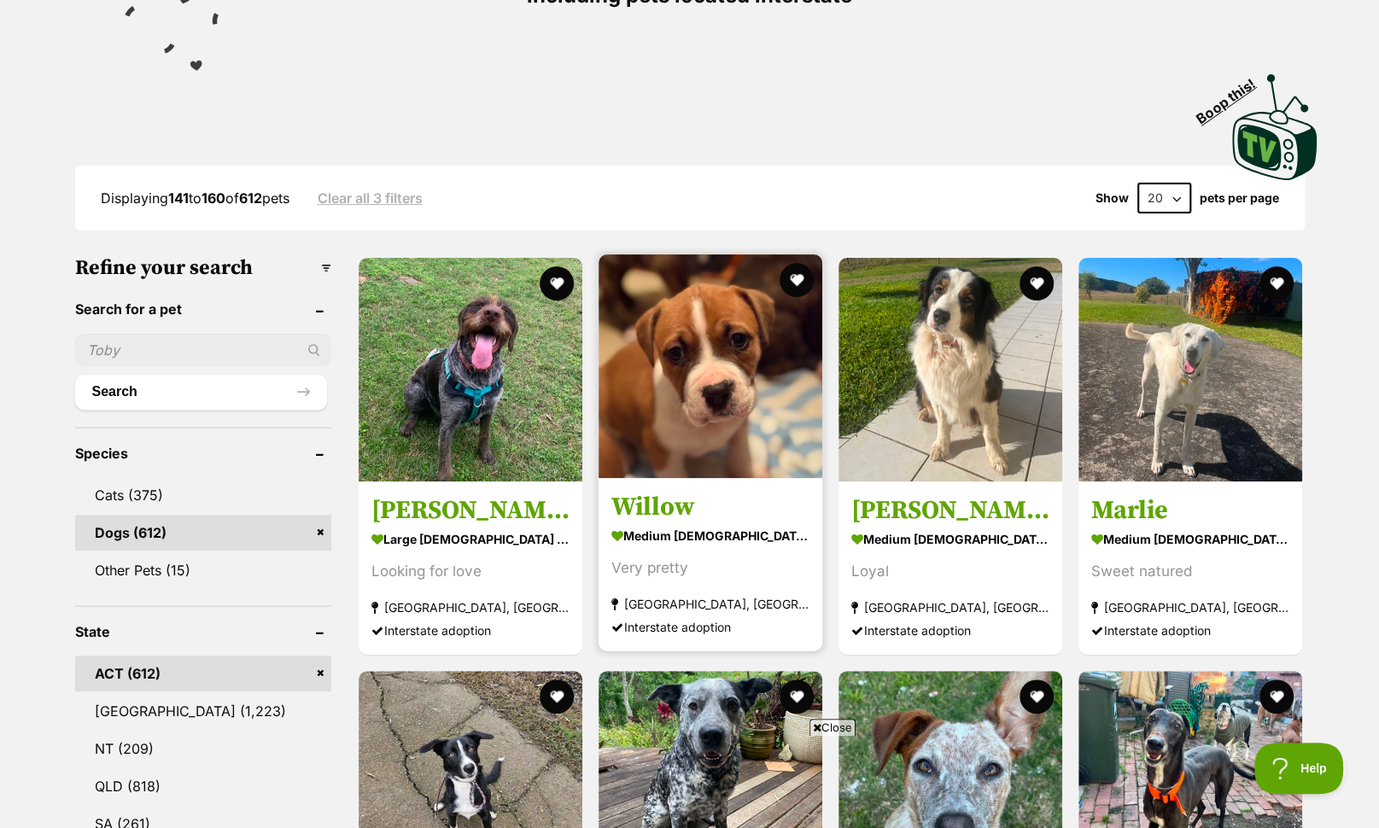
click at [701, 432] on img at bounding box center [710, 366] width 224 height 224
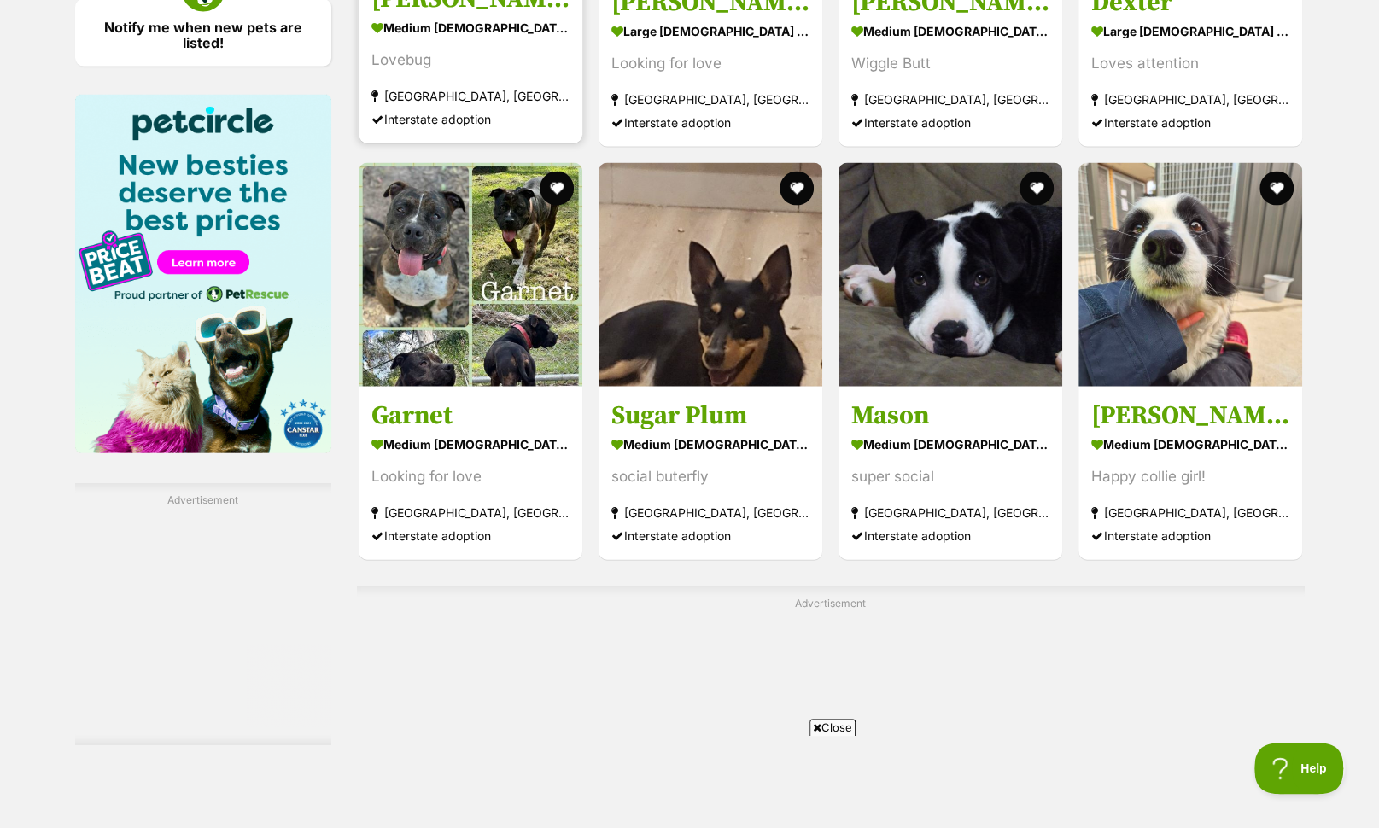
scroll to position [2529, 0]
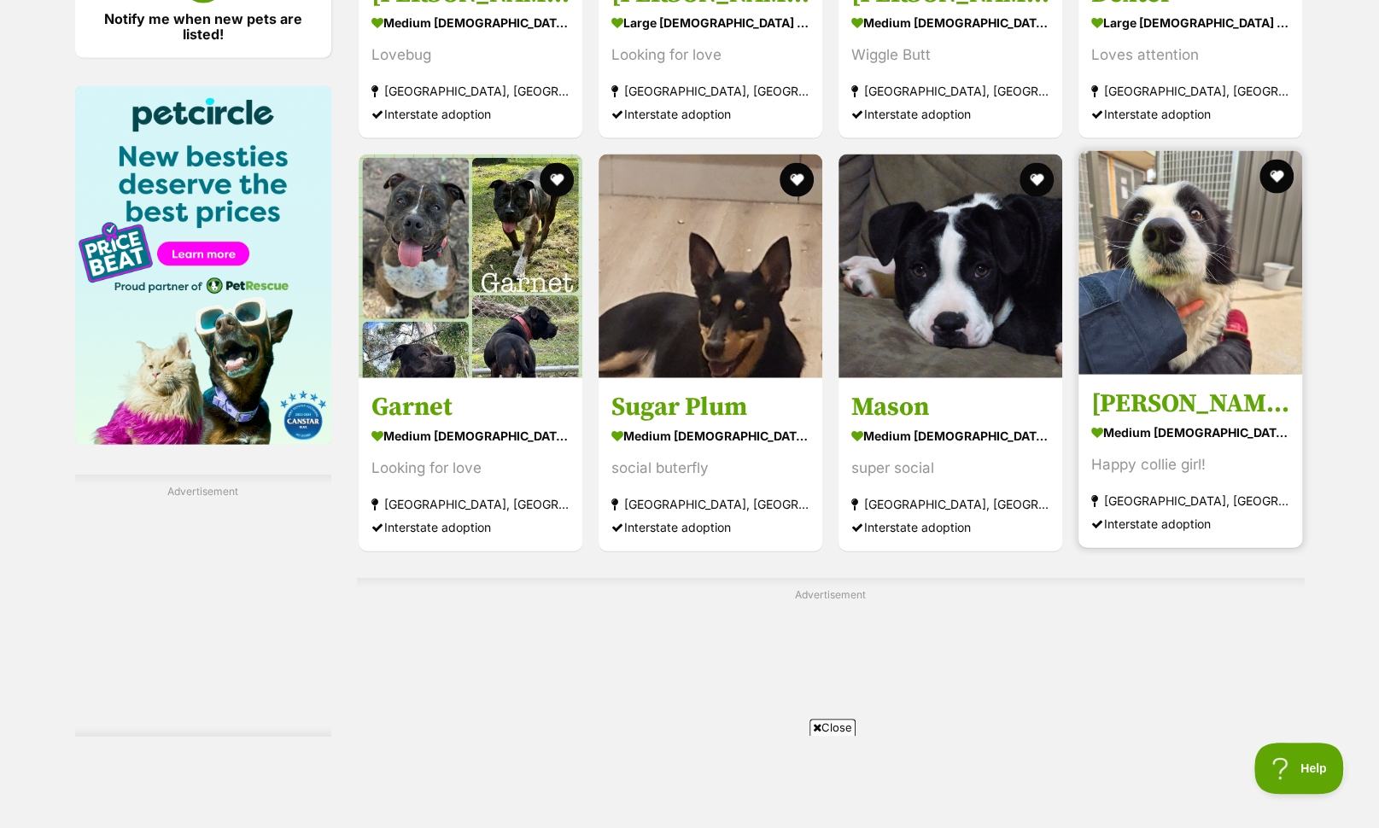
click at [1178, 259] on img at bounding box center [1190, 263] width 224 height 224
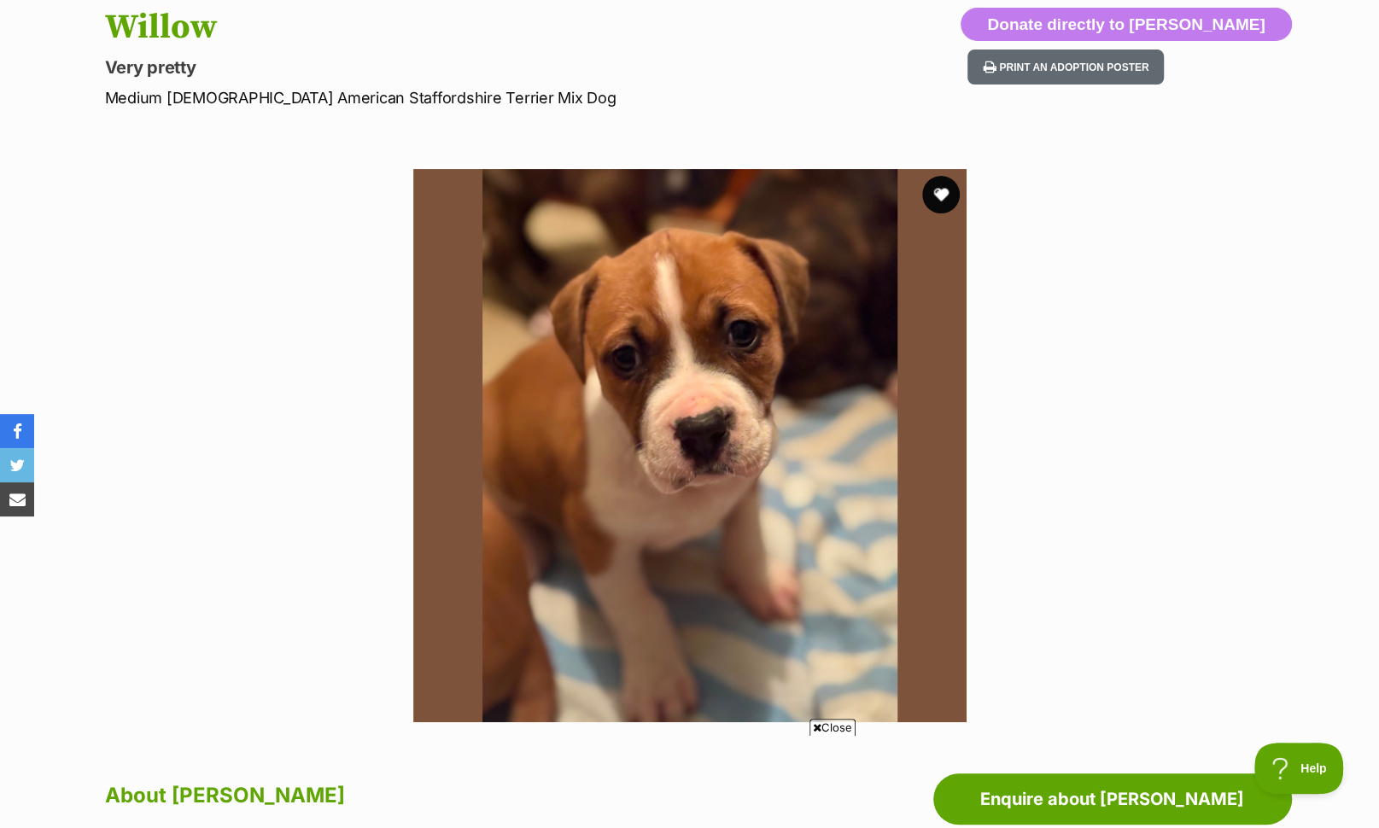
click at [938, 185] on button "favourite" at bounding box center [941, 195] width 38 height 38
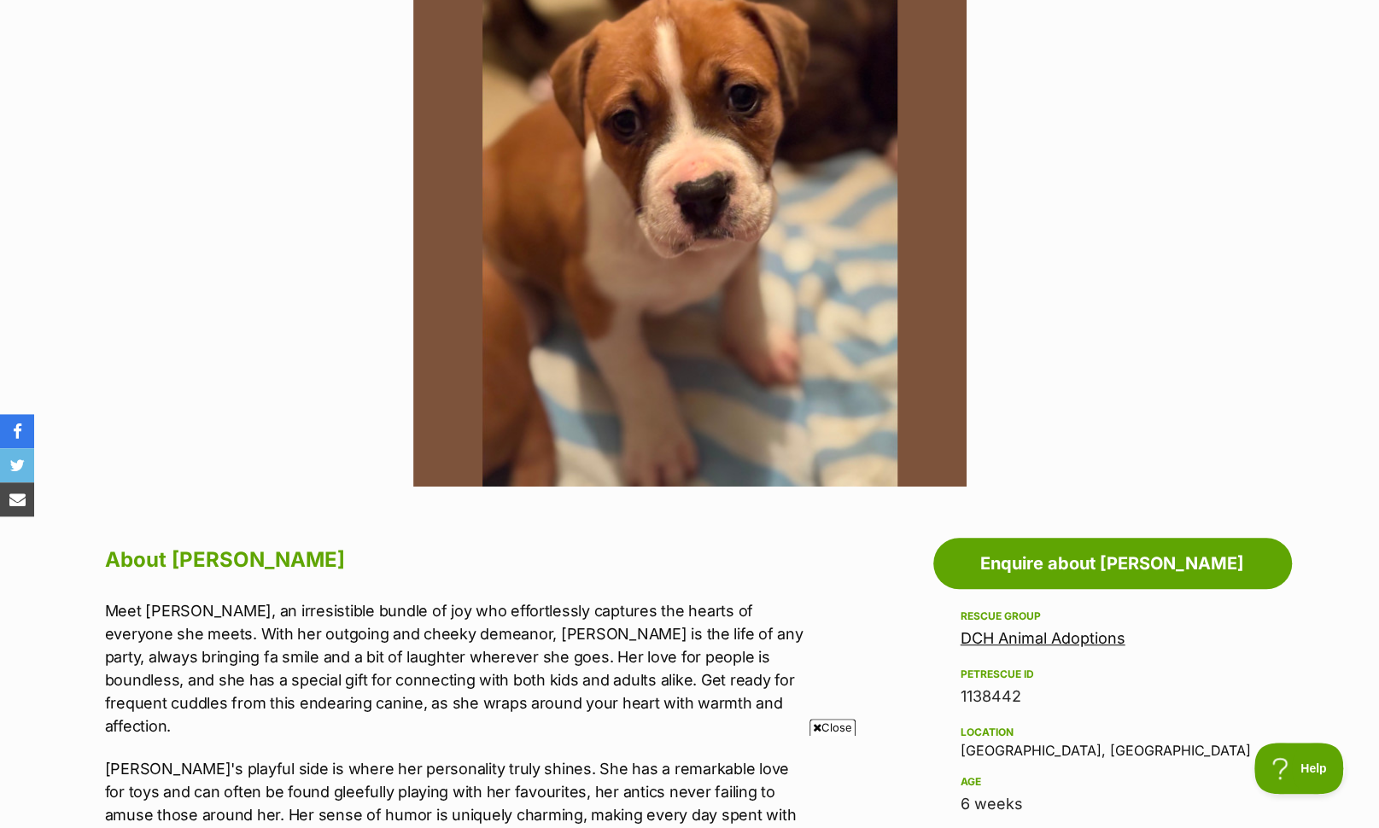
click at [826, 298] on img at bounding box center [689, 209] width 553 height 553
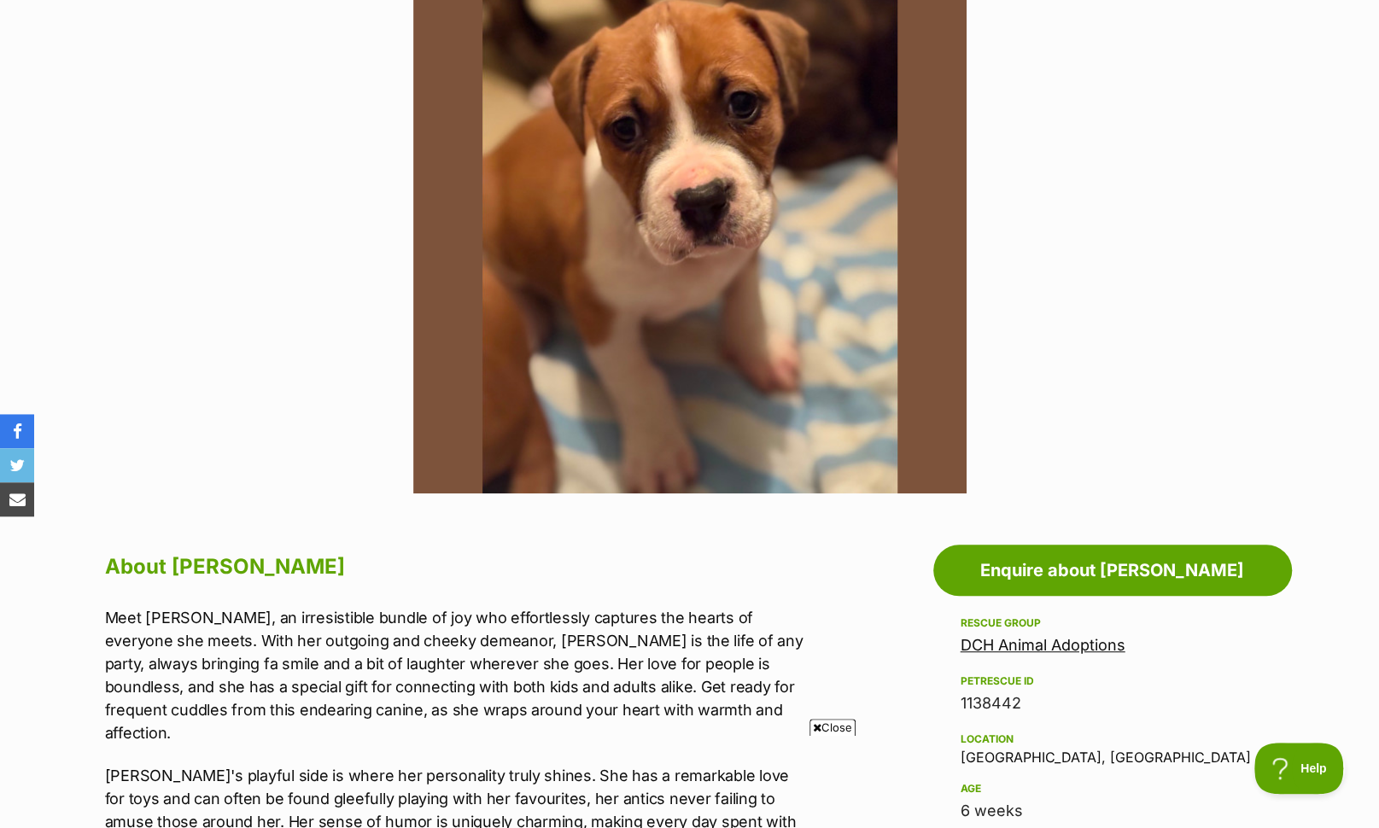
scroll to position [413, 0]
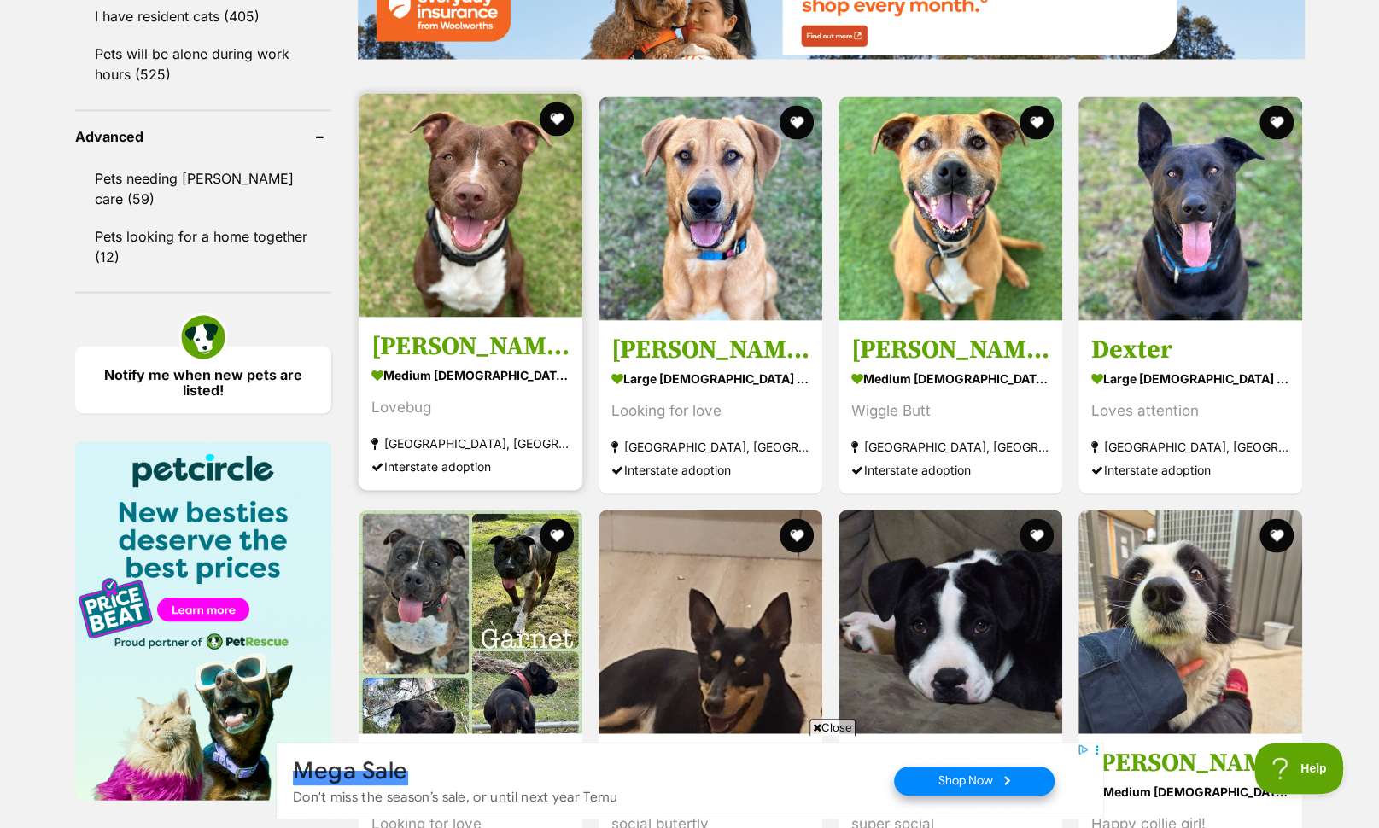
click at [415, 178] on img at bounding box center [471, 205] width 224 height 224
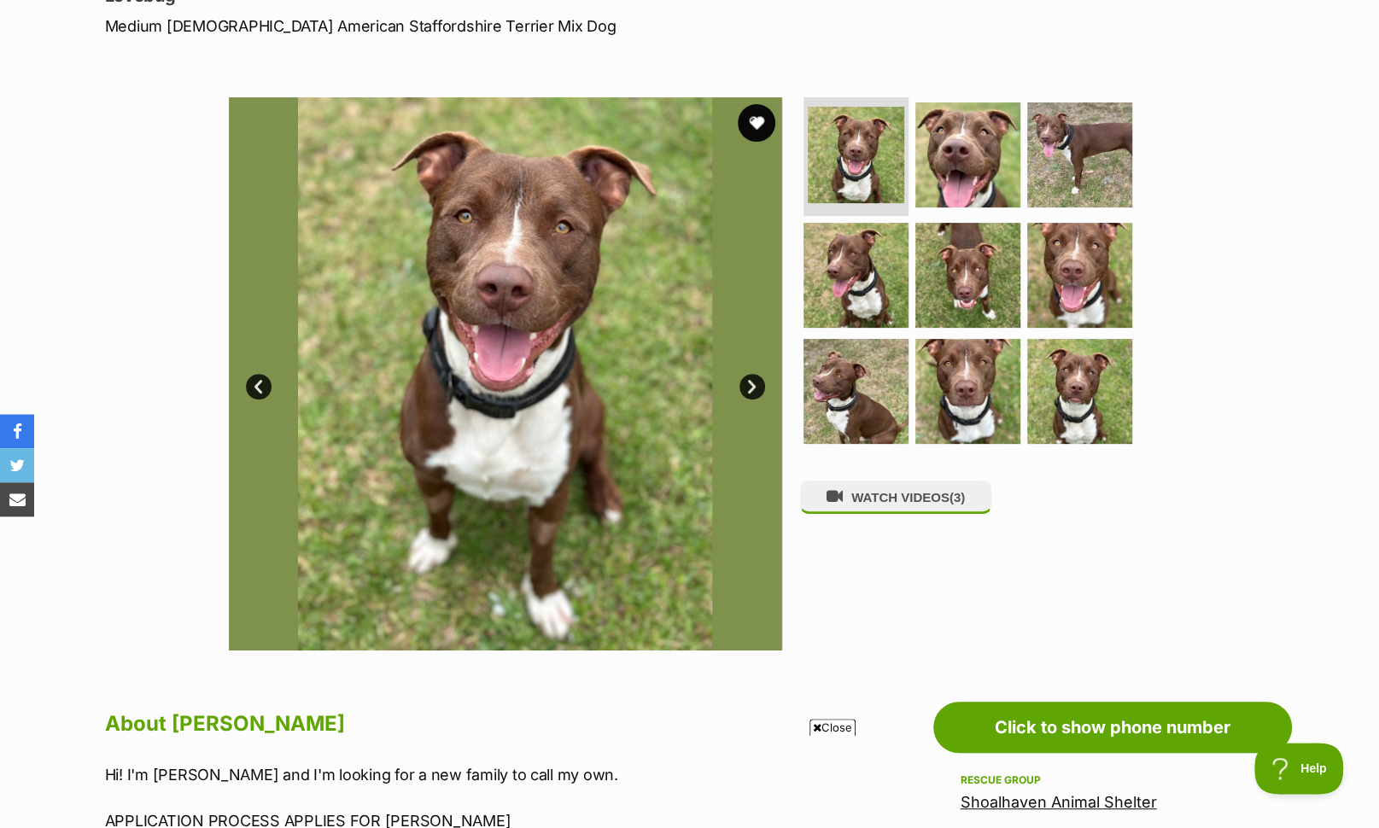
click at [759, 123] on button "favourite" at bounding box center [757, 123] width 38 height 38
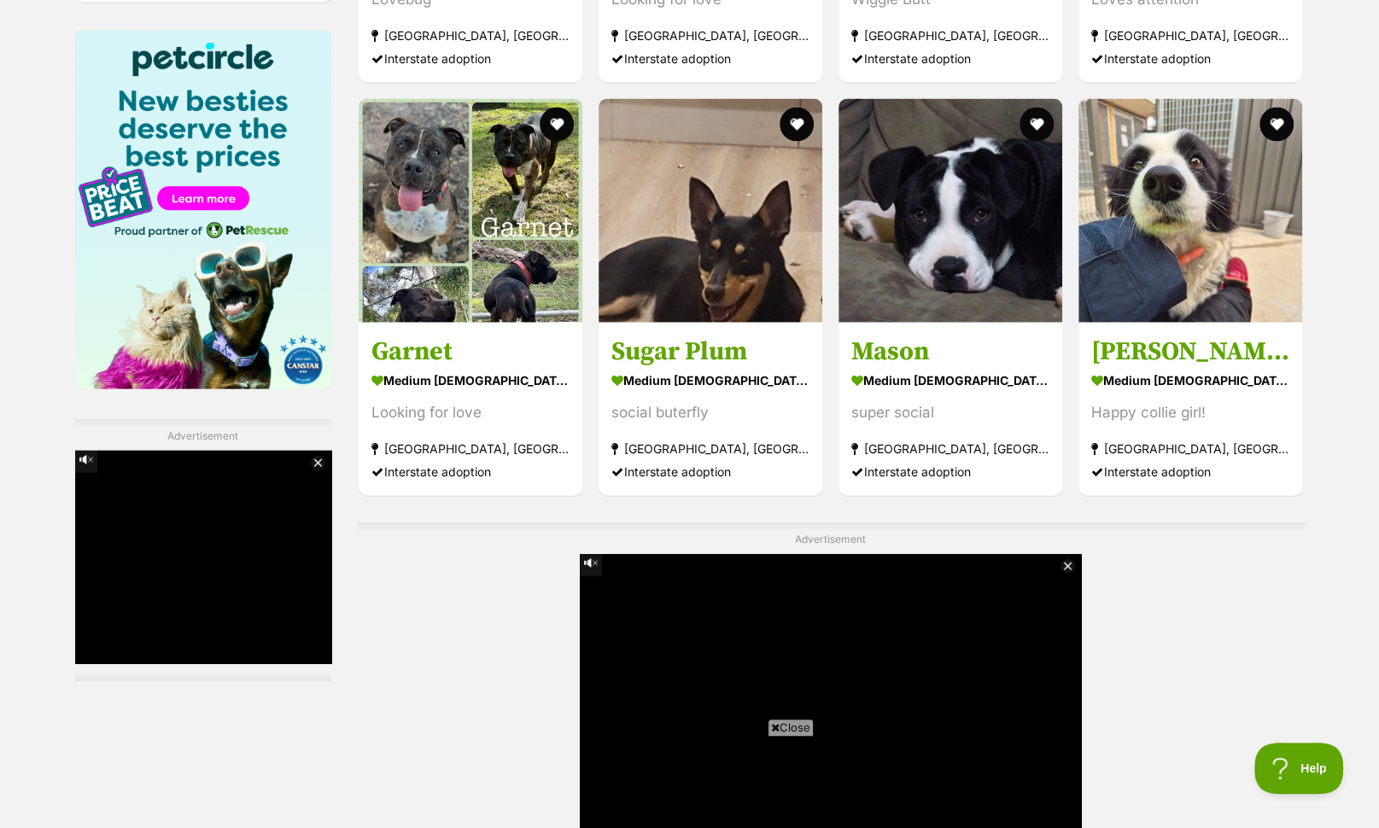
scroll to position [2609, 0]
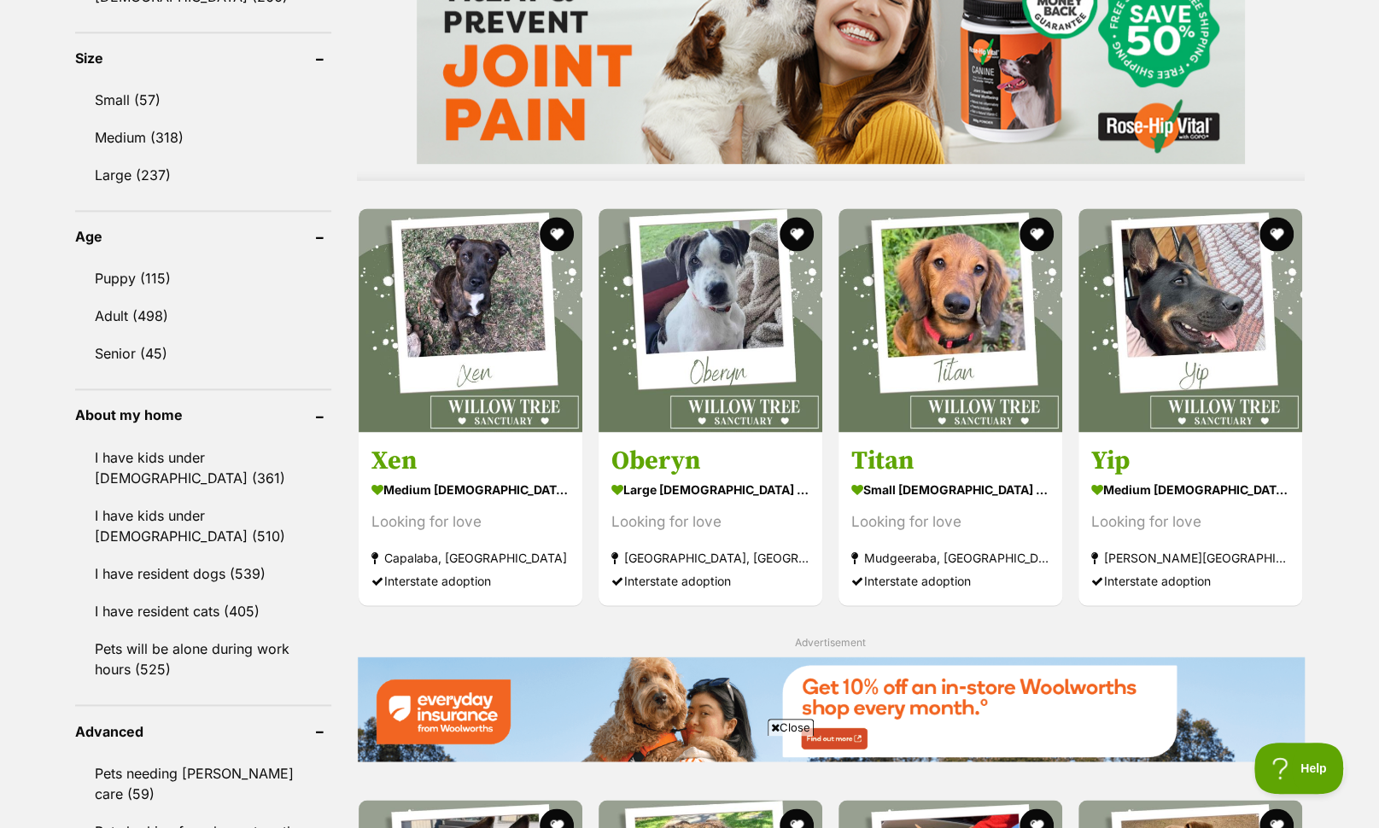
scroll to position [1579, 0]
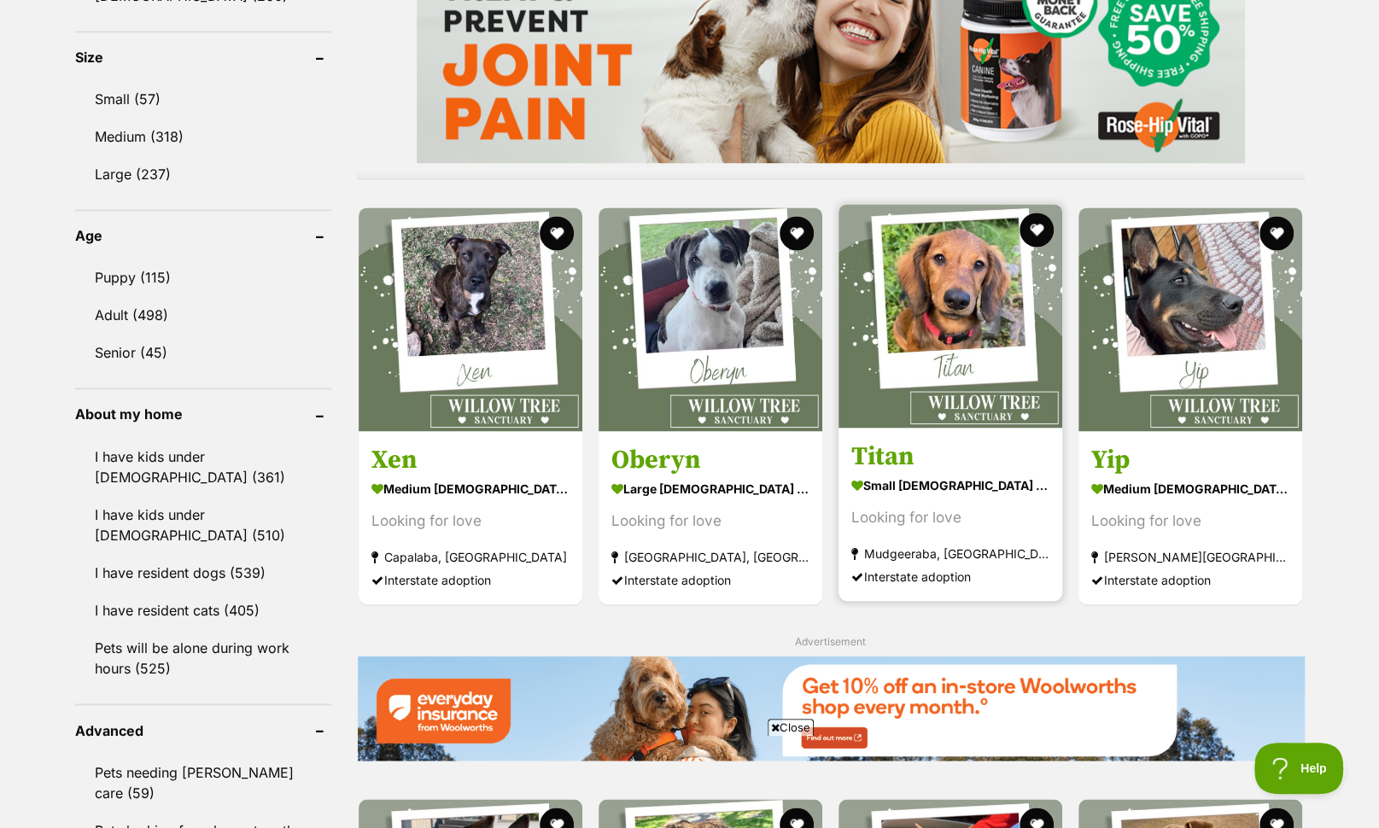
click at [954, 309] on img at bounding box center [950, 316] width 224 height 224
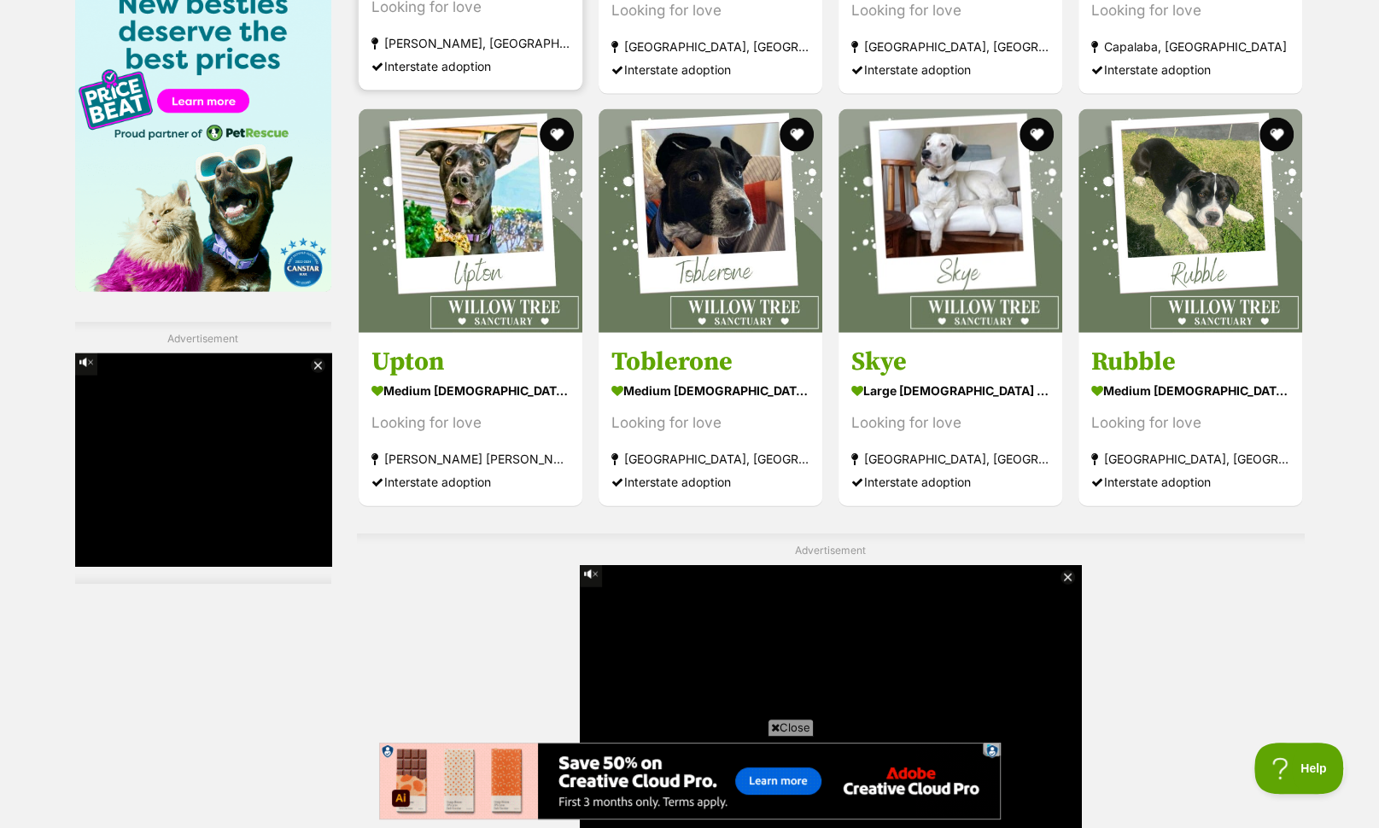
scroll to position [2681, 0]
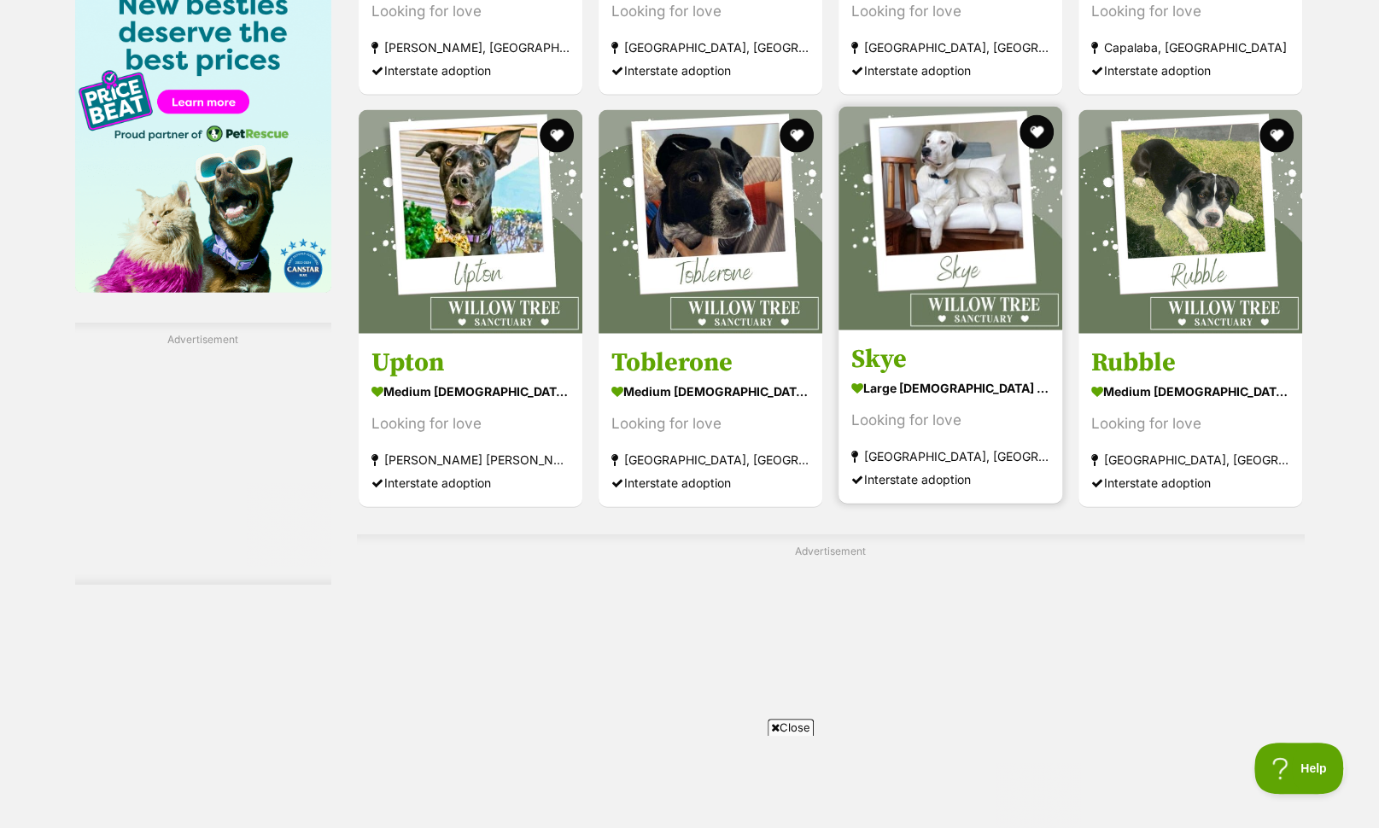
click at [959, 205] on img at bounding box center [950, 219] width 224 height 224
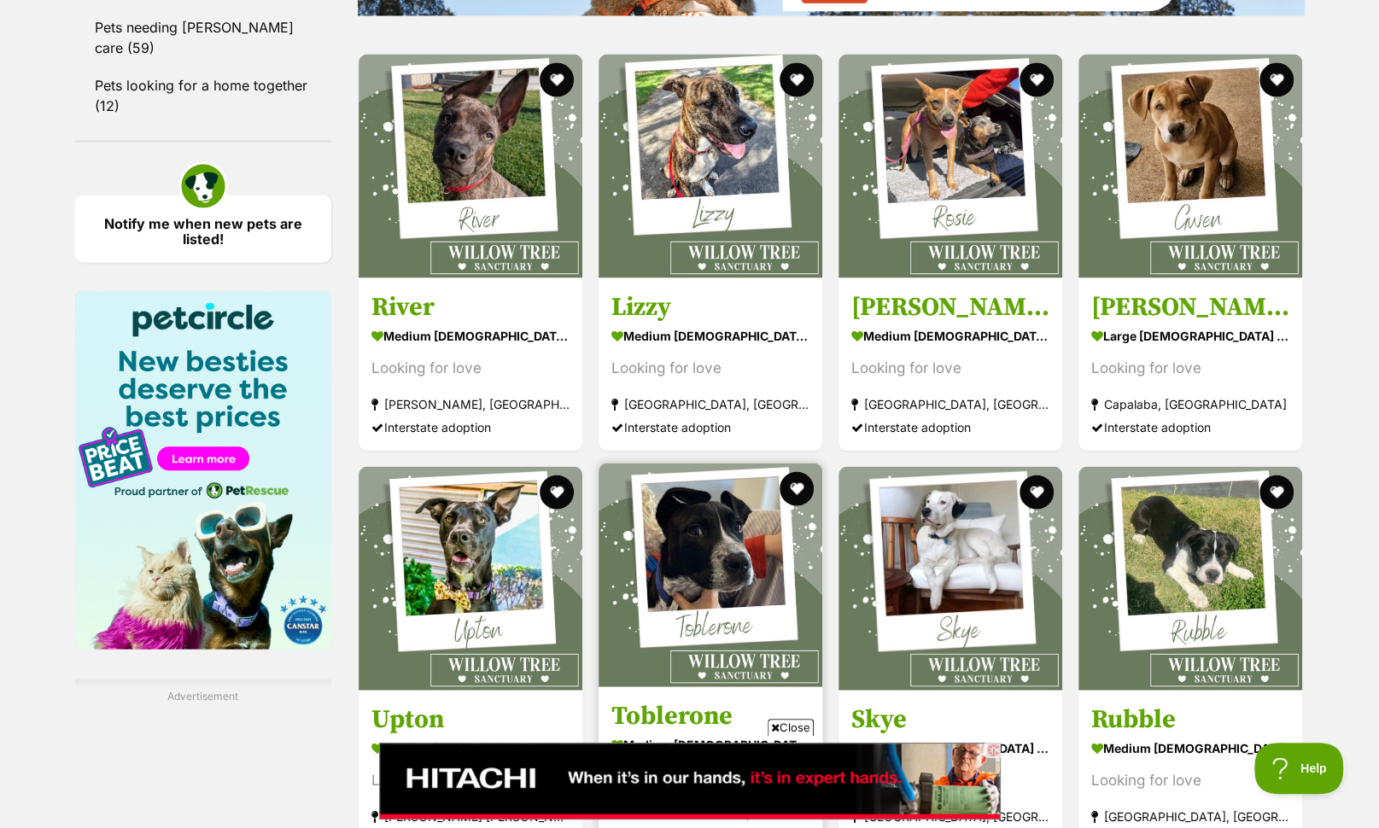
scroll to position [2323, 0]
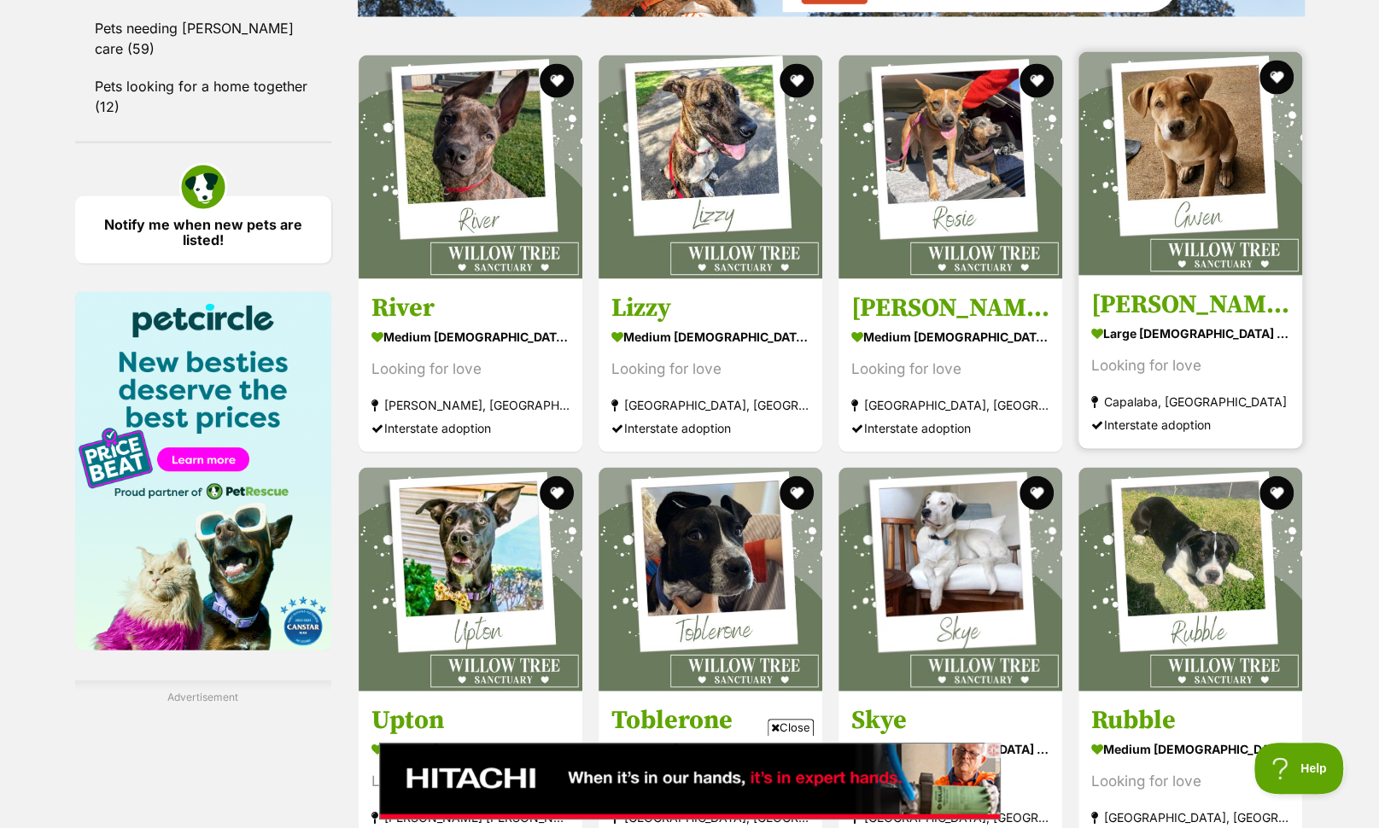
click at [1191, 177] on img at bounding box center [1190, 164] width 224 height 224
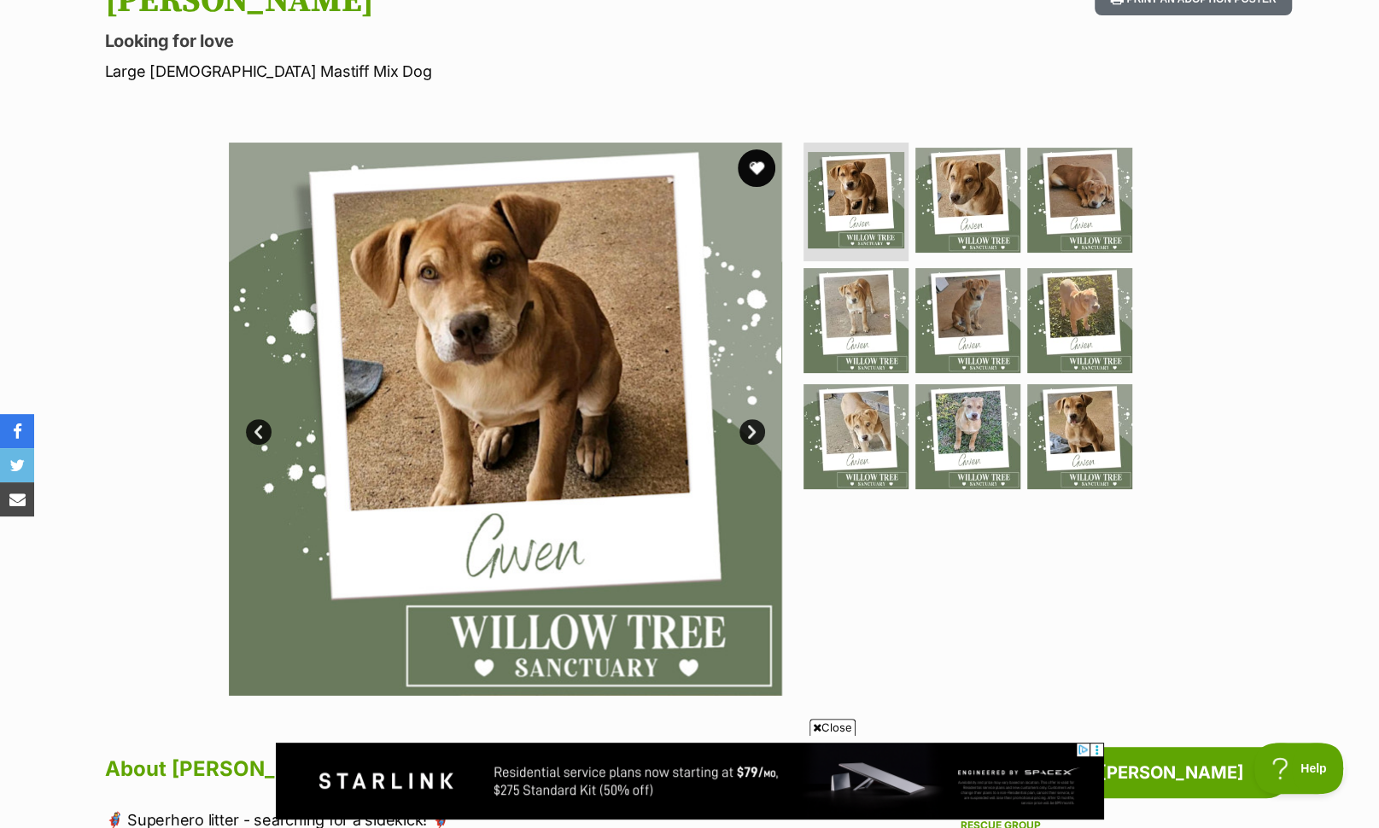
click at [753, 168] on button "favourite" at bounding box center [757, 168] width 38 height 38
click at [575, 225] on img at bounding box center [505, 419] width 553 height 553
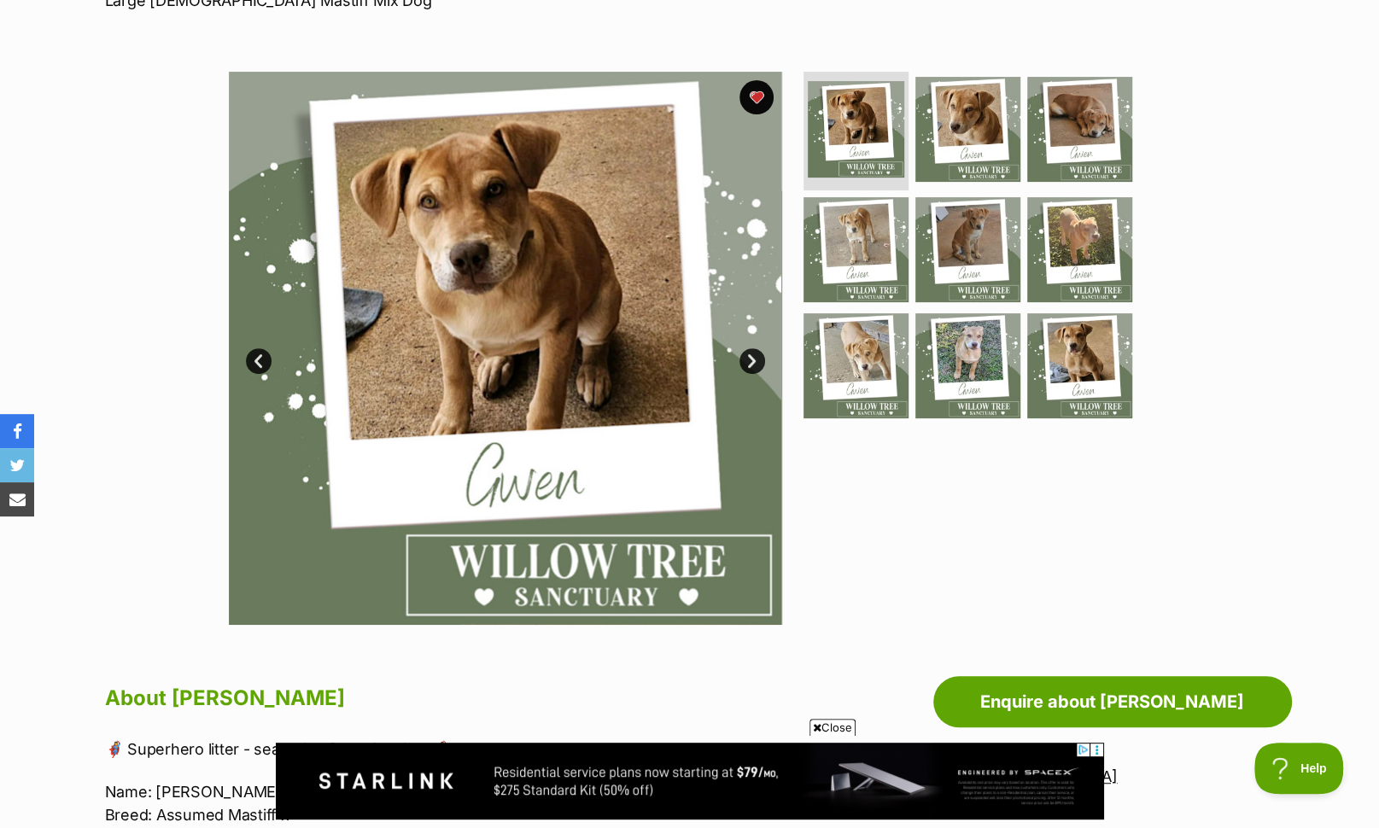
scroll to position [279, 0]
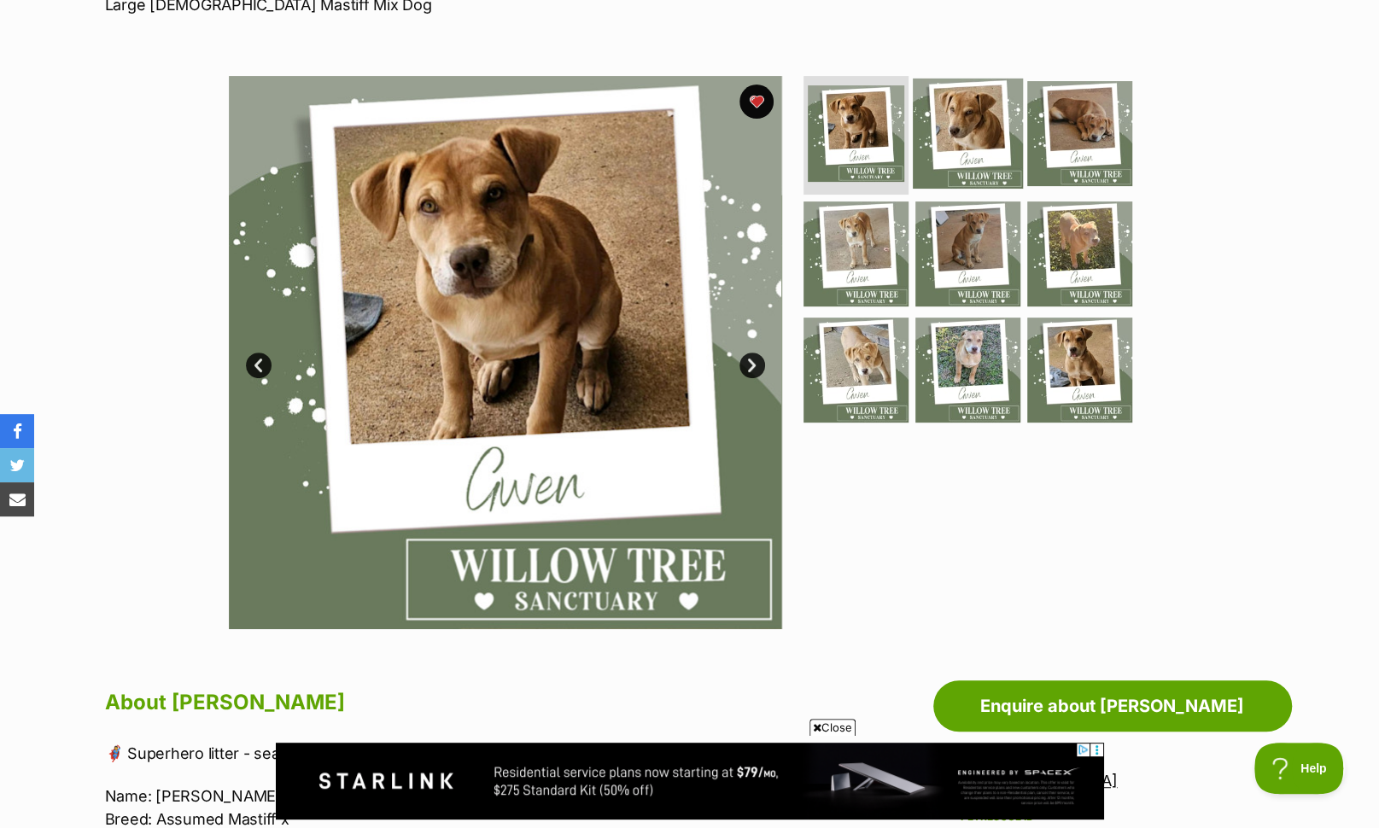
click at [989, 129] on img at bounding box center [968, 133] width 110 height 110
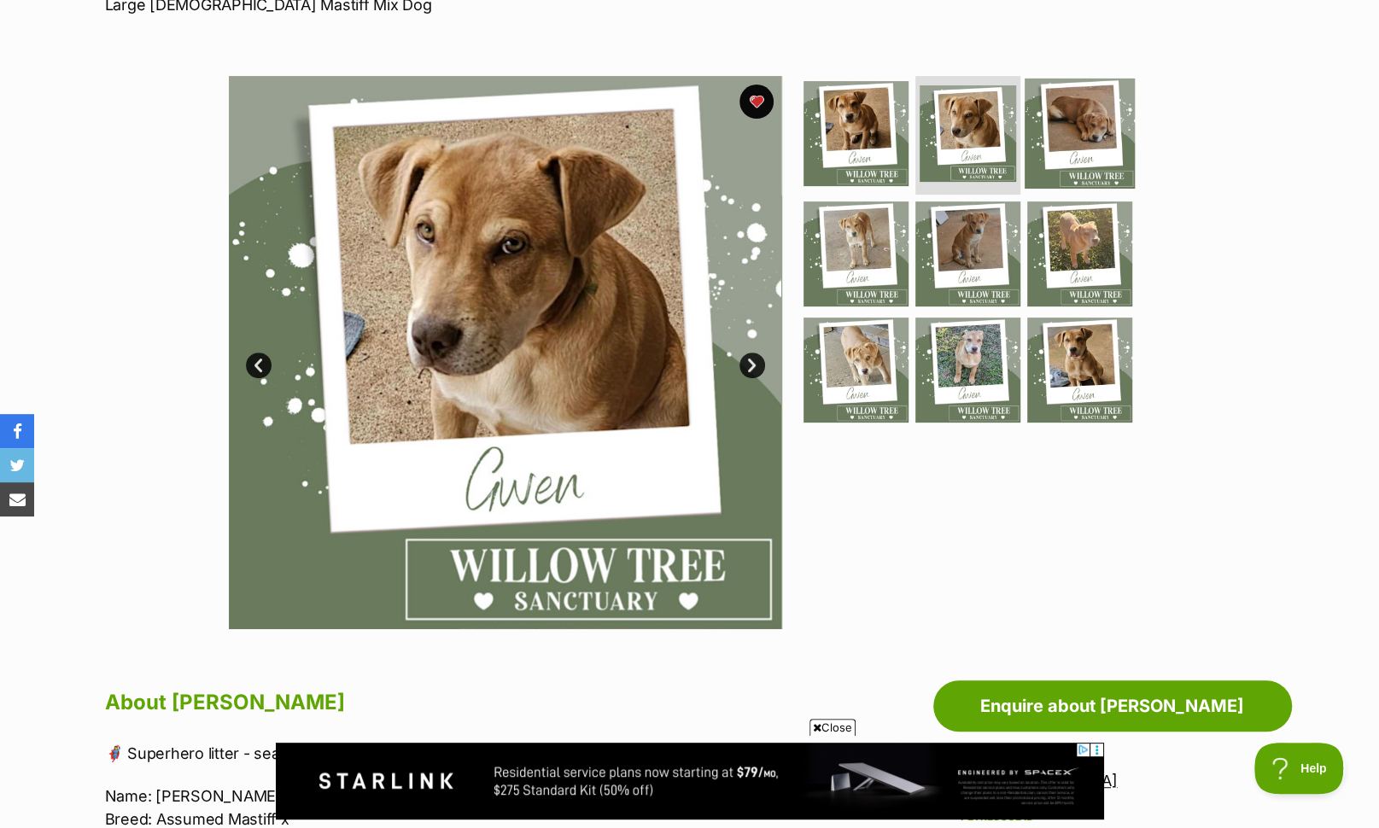
click at [1072, 134] on img at bounding box center [1079, 133] width 110 height 110
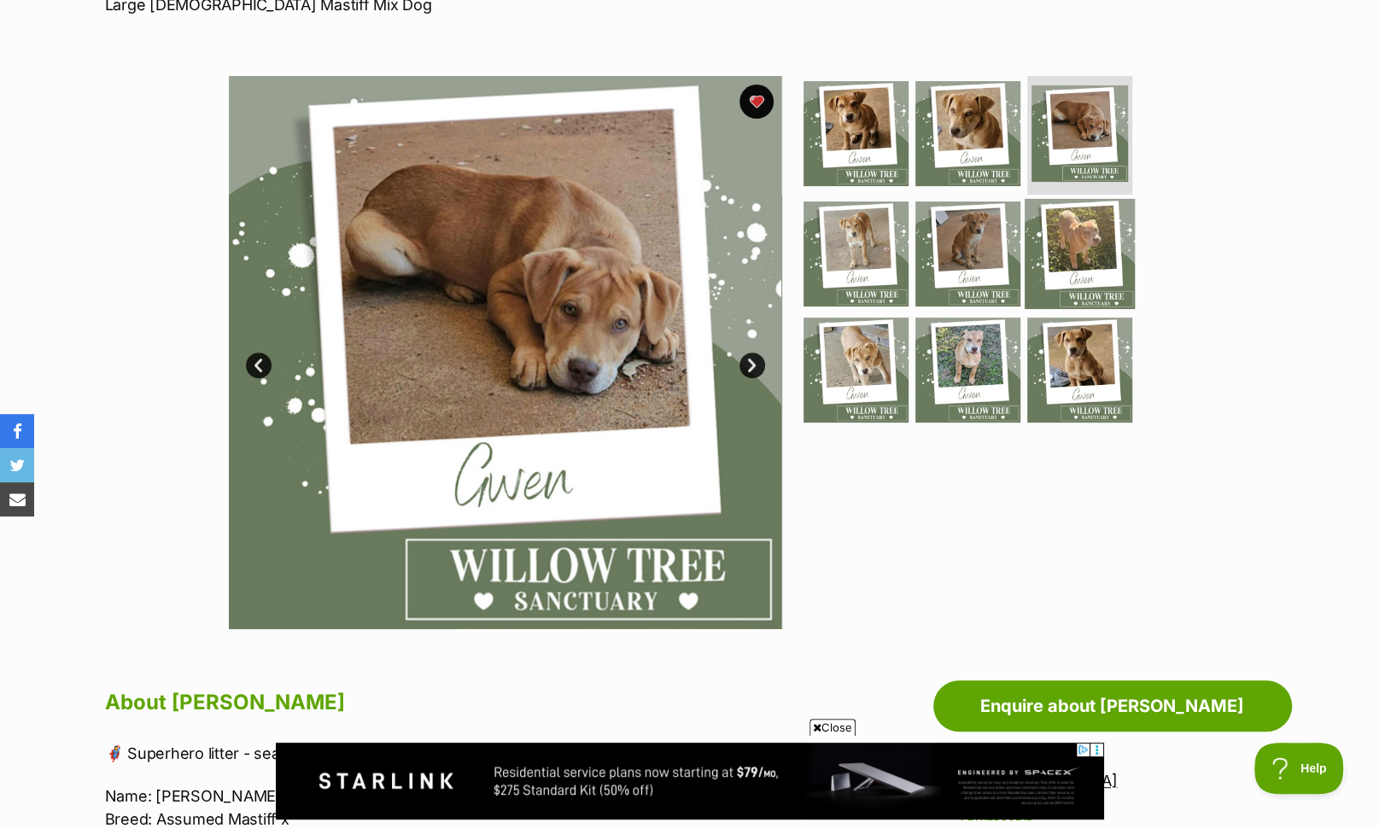
click at [1082, 236] on img at bounding box center [1079, 254] width 110 height 110
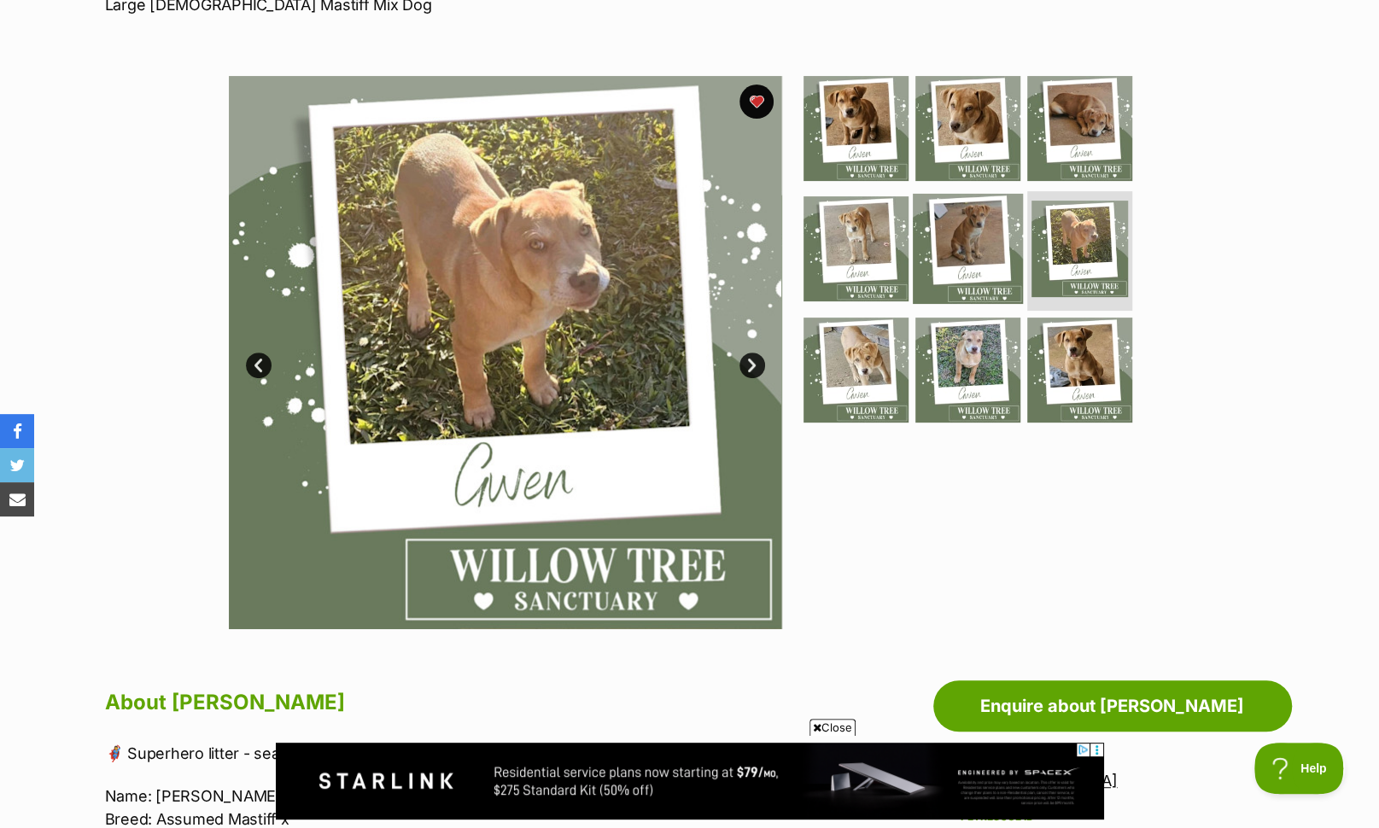
click at [985, 256] on img at bounding box center [968, 249] width 110 height 110
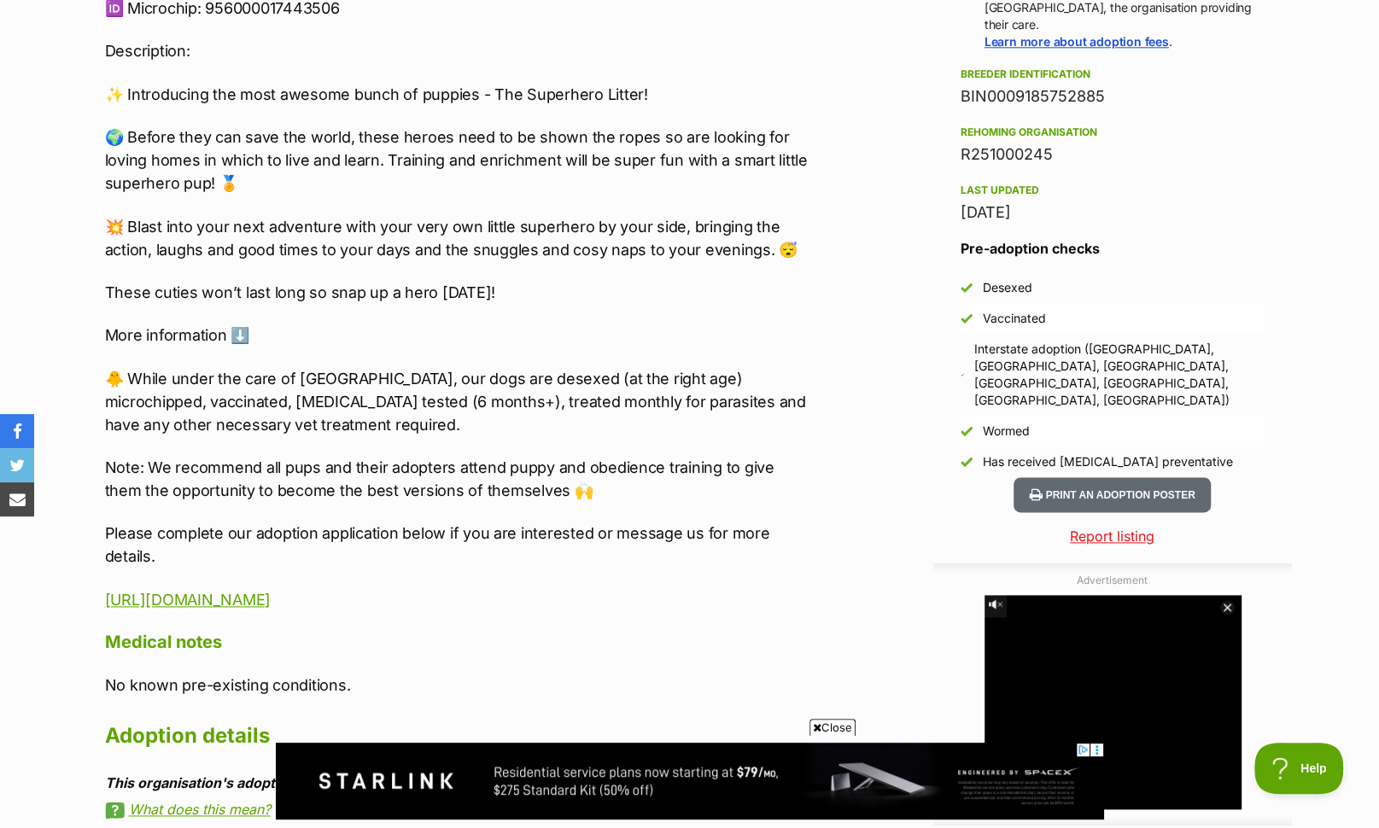
scroll to position [1339, 0]
